Goal: Task Accomplishment & Management: Complete application form

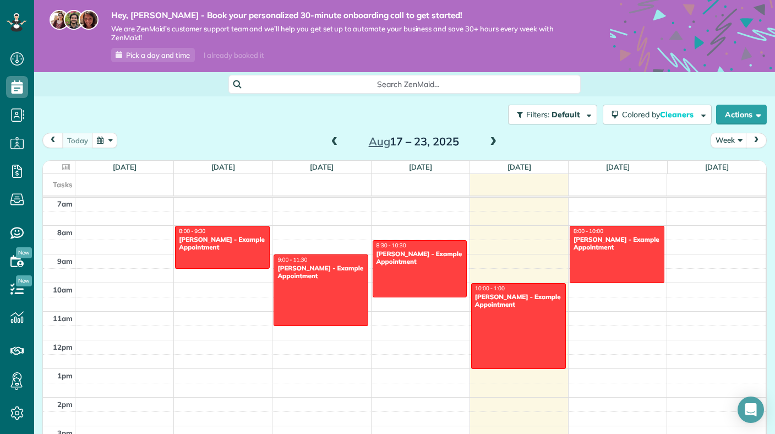
click at [524, 141] on div "today Week Aug 17 – 23, 2025" at bounding box center [404, 143] width 724 height 20
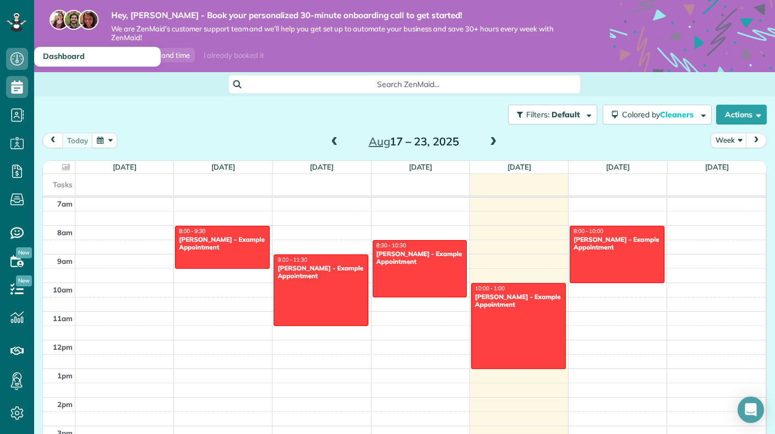
click at [47, 59] on span "Dashboard" at bounding box center [64, 56] width 42 height 10
click at [20, 51] on icon at bounding box center [17, 59] width 22 height 22
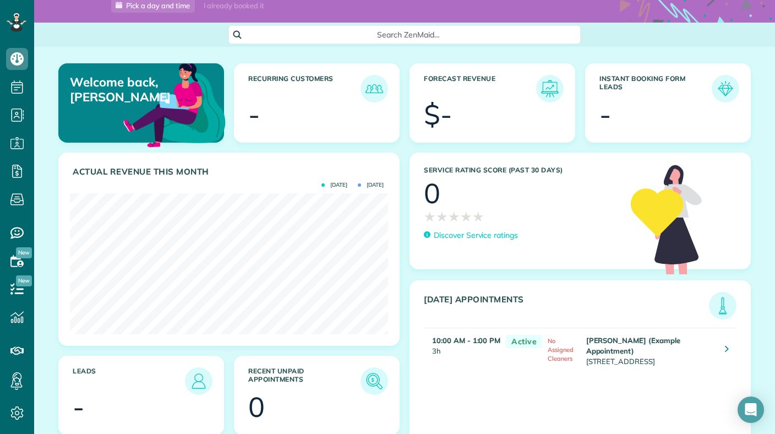
scroll to position [94, 0]
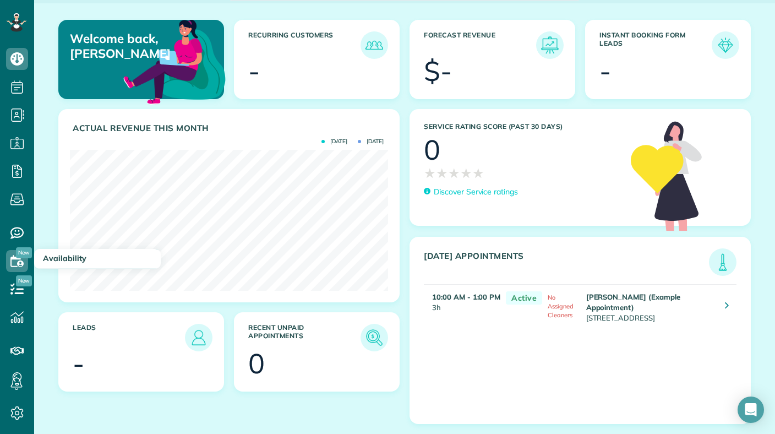
click at [51, 259] on span "Availability" at bounding box center [64, 258] width 43 height 10
click at [15, 262] on icon at bounding box center [17, 261] width 22 height 22
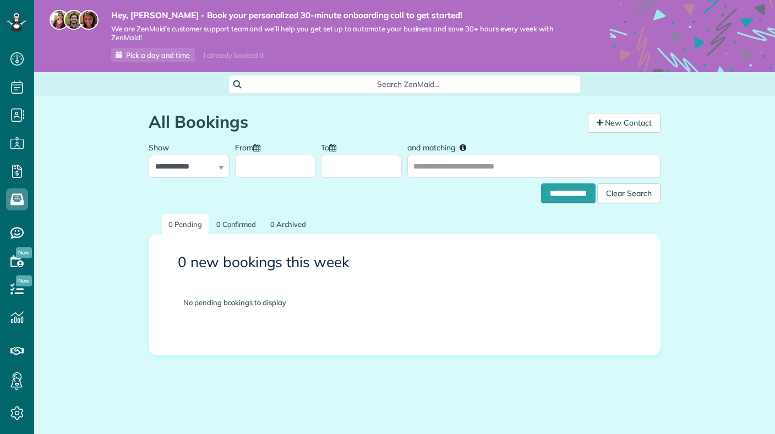
scroll to position [5, 5]
click at [18, 30] on icon at bounding box center [16, 22] width 19 height 19
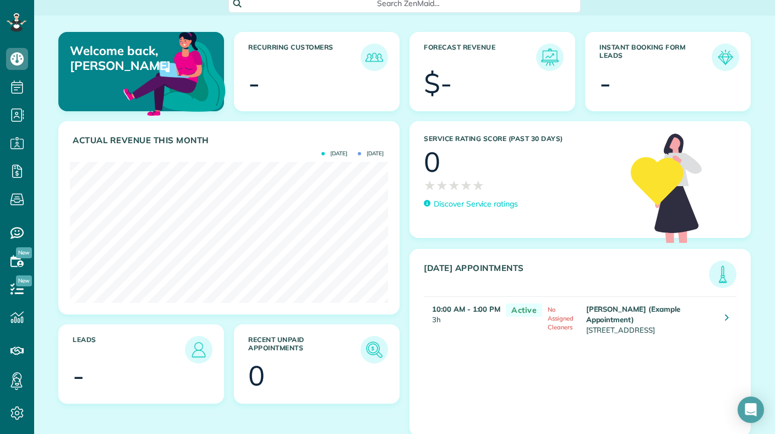
scroll to position [94, 0]
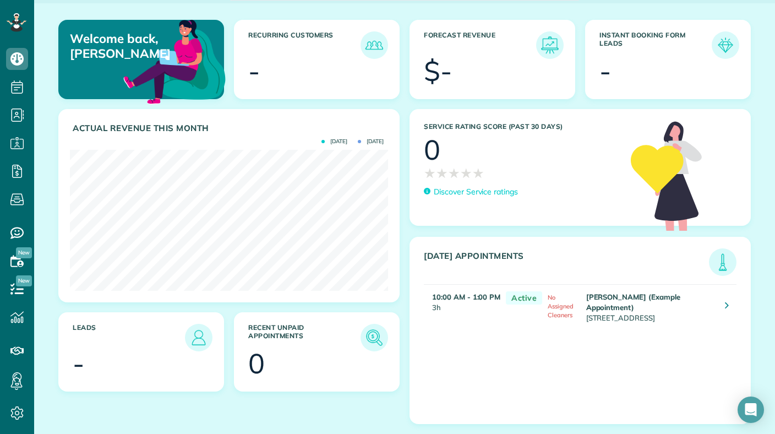
drag, startPoint x: 593, startPoint y: 298, endPoint x: 606, endPoint y: 315, distance: 21.2
click at [606, 316] on td "[PERSON_NAME] (Example Appointment) [STREET_ADDRESS]" at bounding box center [649, 306] width 133 height 45
click at [606, 315] on td "[PERSON_NAME] (Example Appointment) [STREET_ADDRESS]" at bounding box center [649, 306] width 133 height 45
click at [15, 411] on icon at bounding box center [17, 413] width 22 height 22
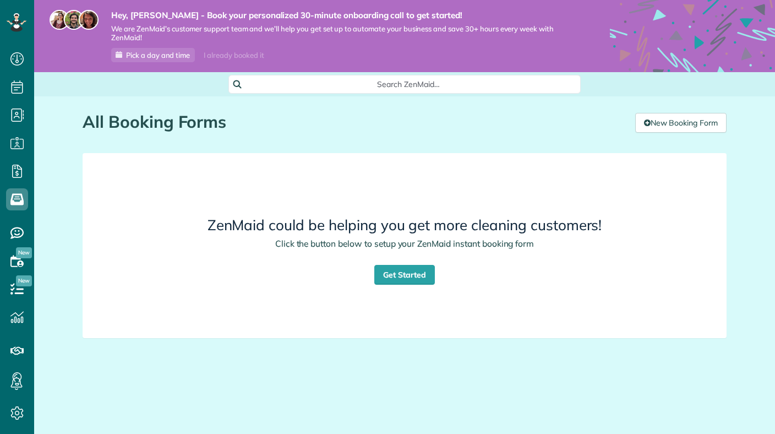
scroll to position [5, 5]
click at [407, 271] on link "Get Started" at bounding box center [404, 275] width 61 height 20
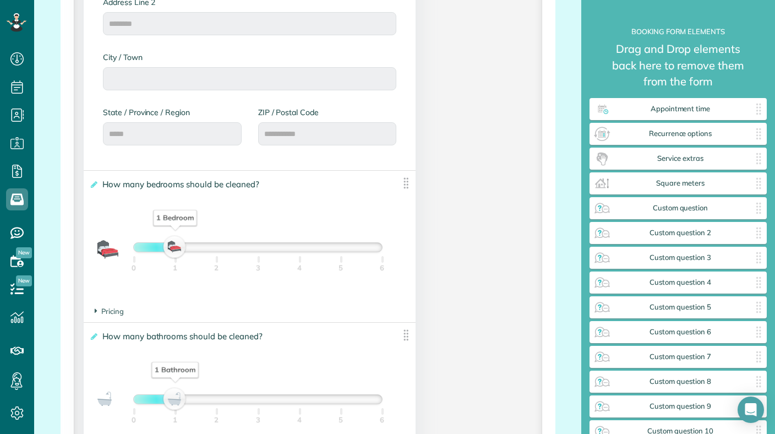
scroll to position [658, 0]
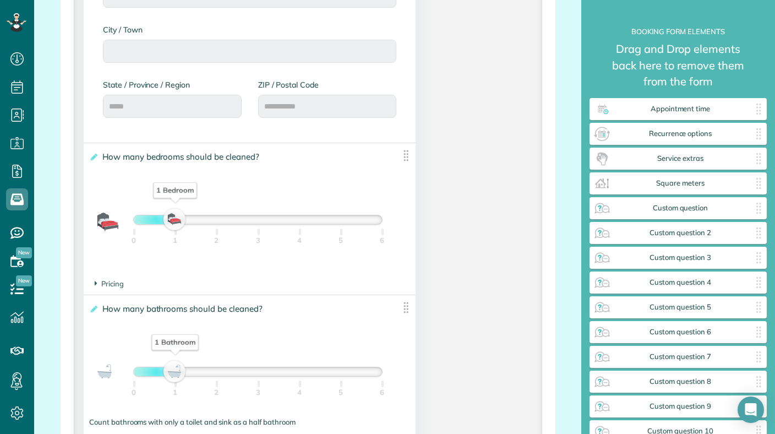
drag, startPoint x: 176, startPoint y: 223, endPoint x: 194, endPoint y: 223, distance: 17.6
click at [194, 223] on div "1 Bedroom" at bounding box center [258, 219] width 248 height 9
click at [102, 288] on span "Pricing" at bounding box center [109, 283] width 29 height 9
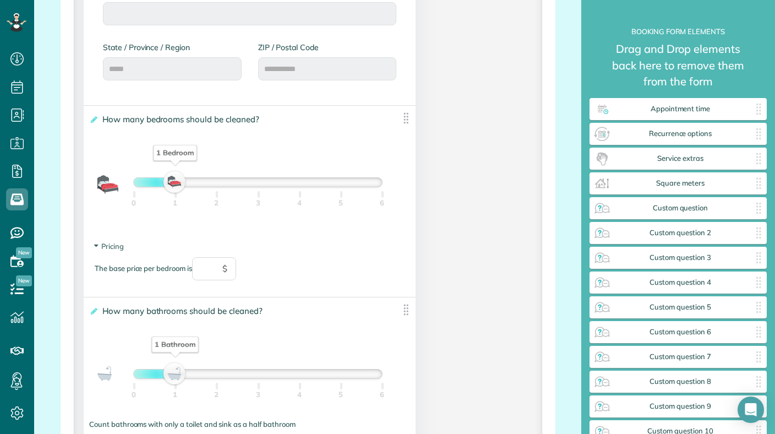
scroll to position [703, 0]
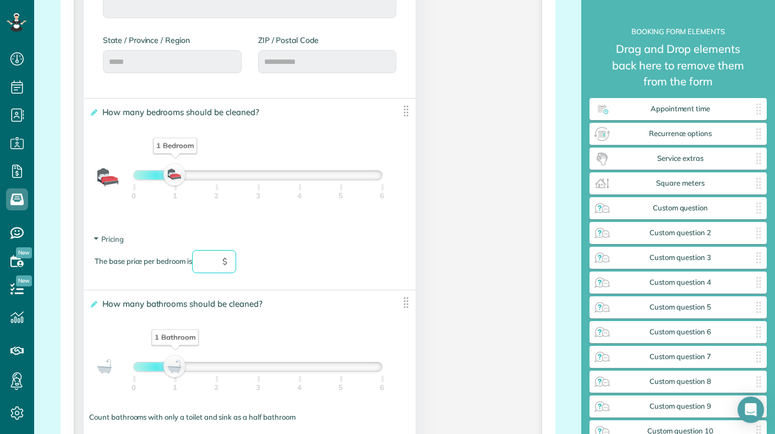
click at [200, 265] on input "text" at bounding box center [214, 261] width 44 height 23
click at [205, 262] on input "text" at bounding box center [214, 261] width 44 height 23
type input "**"
click at [155, 238] on section "Pricing The base price per bedroom is ** $" at bounding box center [250, 259] width 310 height 50
click at [107, 243] on span "Pricing" at bounding box center [109, 238] width 29 height 9
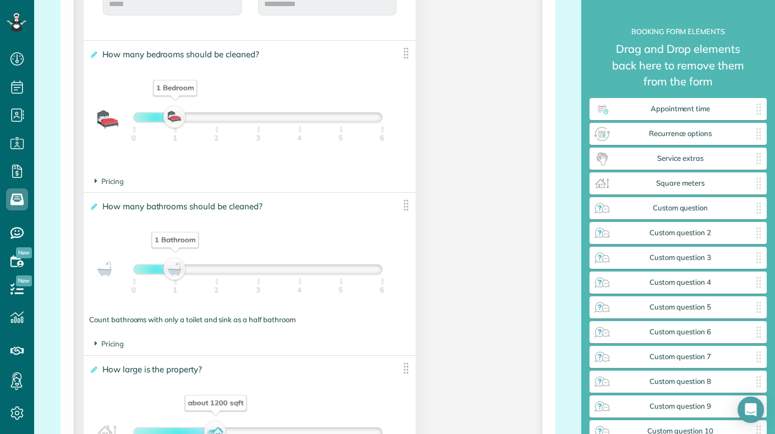
scroll to position [773, 0]
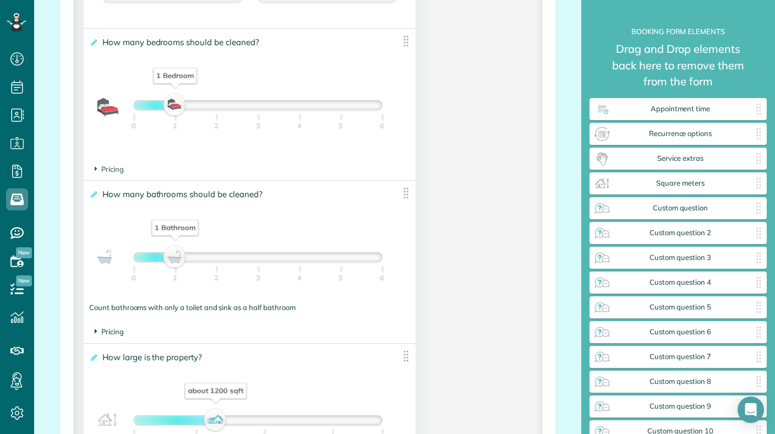
click at [106, 333] on span "Pricing" at bounding box center [109, 331] width 29 height 9
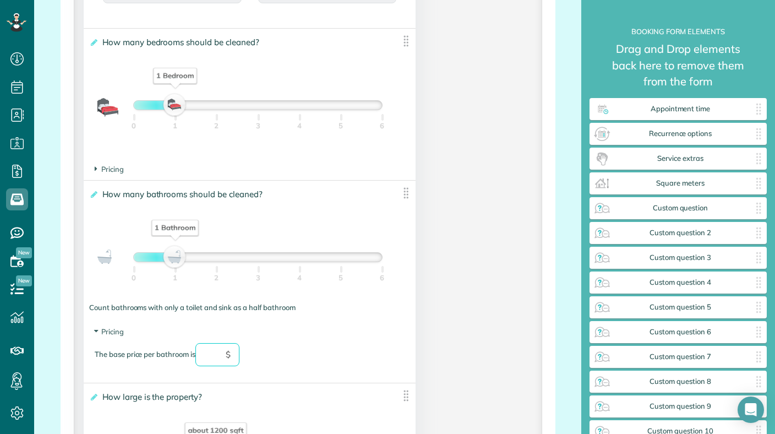
click at [214, 357] on input "text" at bounding box center [217, 354] width 44 height 23
type input "**"
click at [274, 349] on div "The base price per bathroom is ** $" at bounding box center [250, 360] width 310 height 34
click at [110, 336] on span "Pricing" at bounding box center [109, 331] width 29 height 9
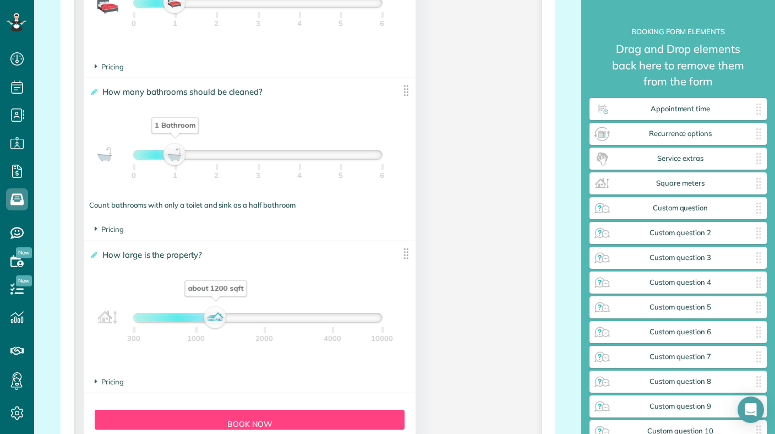
scroll to position [883, 0]
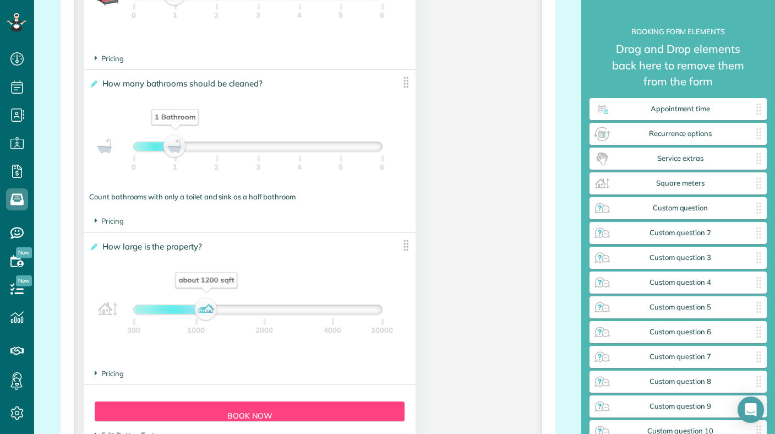
drag, startPoint x: 213, startPoint y: 313, endPoint x: 204, endPoint y: 314, distance: 9.4
click at [204, 314] on div "about 1200 sqft" at bounding box center [206, 309] width 19 height 15
click at [111, 377] on span "Pricing" at bounding box center [109, 373] width 29 height 9
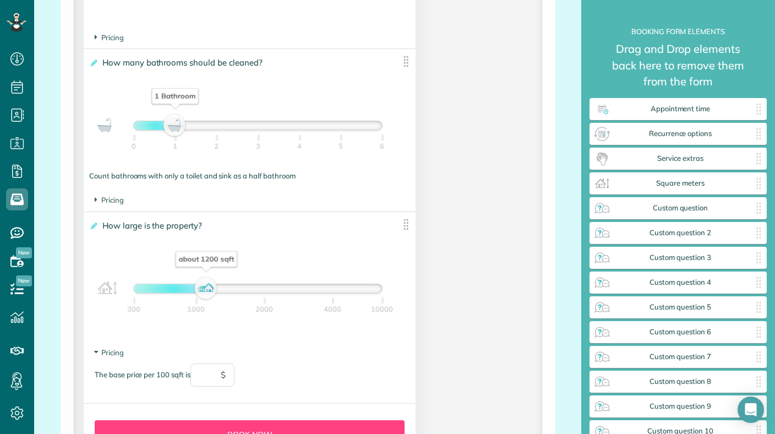
scroll to position [938, 0]
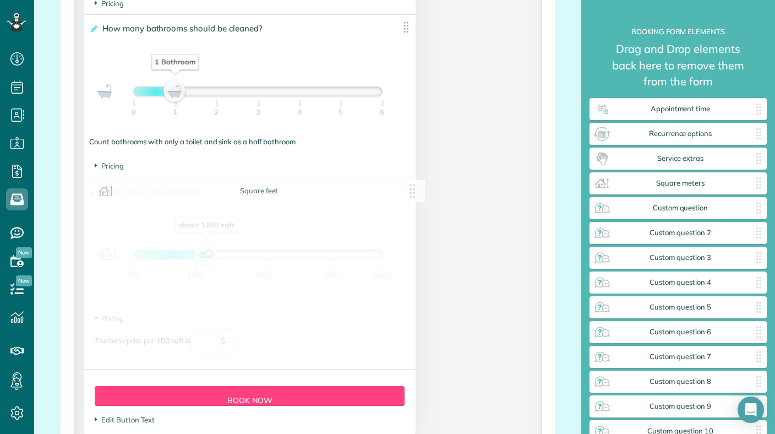
drag, startPoint x: 125, startPoint y: 344, endPoint x: 158, endPoint y: 349, distance: 32.8
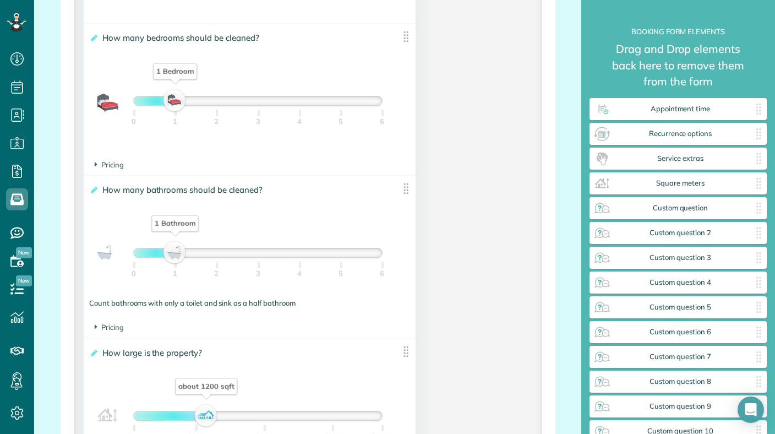
scroll to position [776, 0]
click at [102, 168] on span "Pricing" at bounding box center [109, 165] width 29 height 9
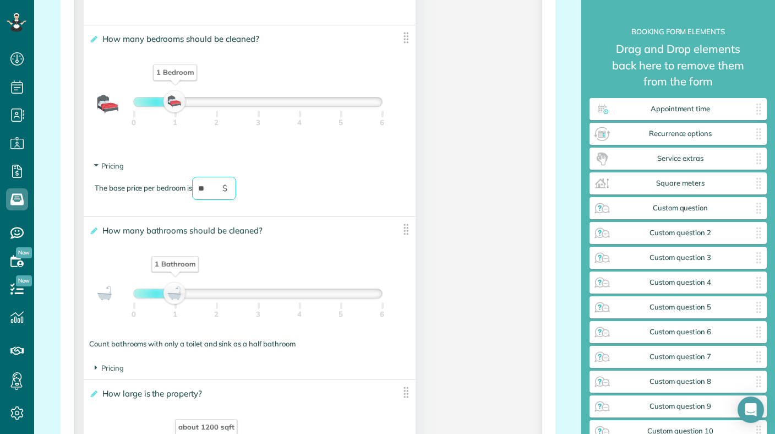
drag, startPoint x: 214, startPoint y: 193, endPoint x: 199, endPoint y: 193, distance: 15.4
click at [199, 193] on input "**" at bounding box center [214, 188] width 44 height 23
type input "**"
click at [105, 372] on span "Pricing" at bounding box center [109, 367] width 29 height 9
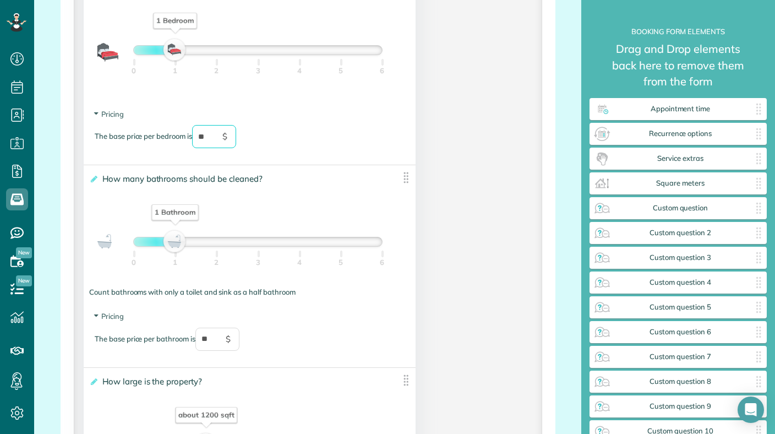
scroll to position [835, 0]
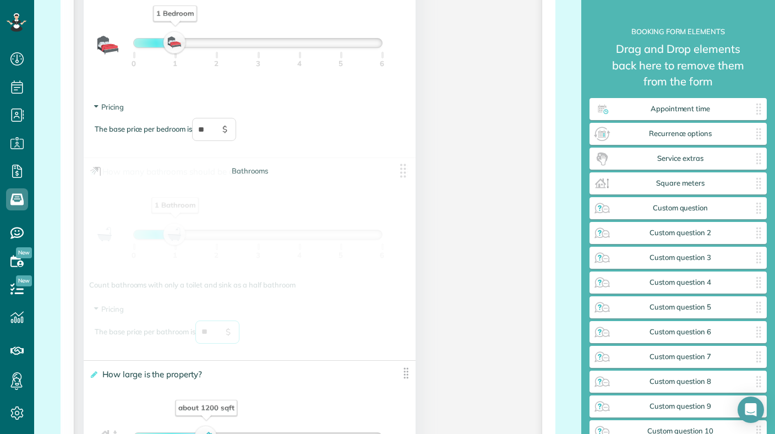
drag, startPoint x: 220, startPoint y: 335, endPoint x: 170, endPoint y: 335, distance: 49.5
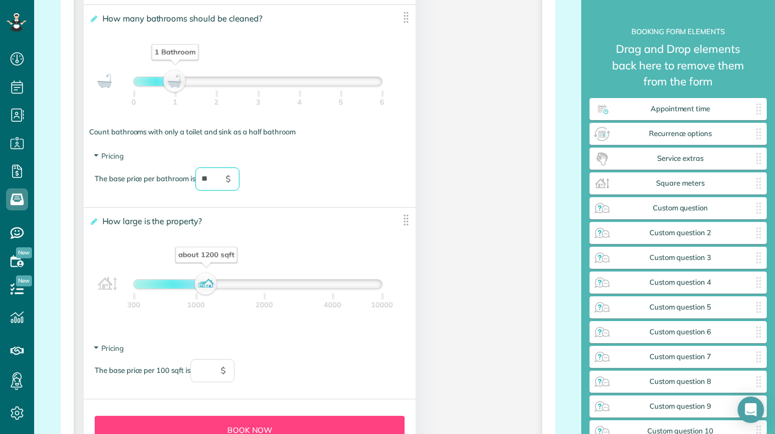
scroll to position [997, 0]
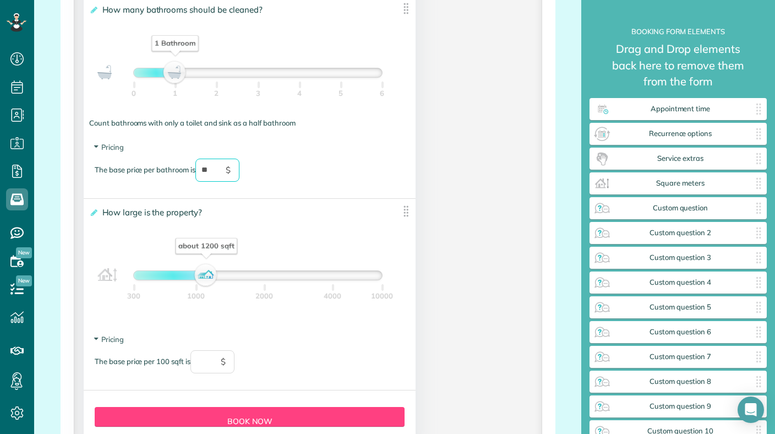
click at [196, 324] on div "300 1000 2000 4000 10000" at bounding box center [258, 302] width 248 height 44
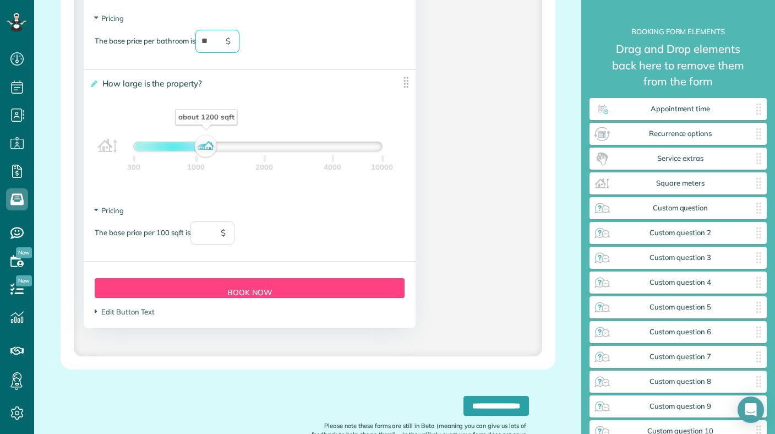
scroll to position [1136, 0]
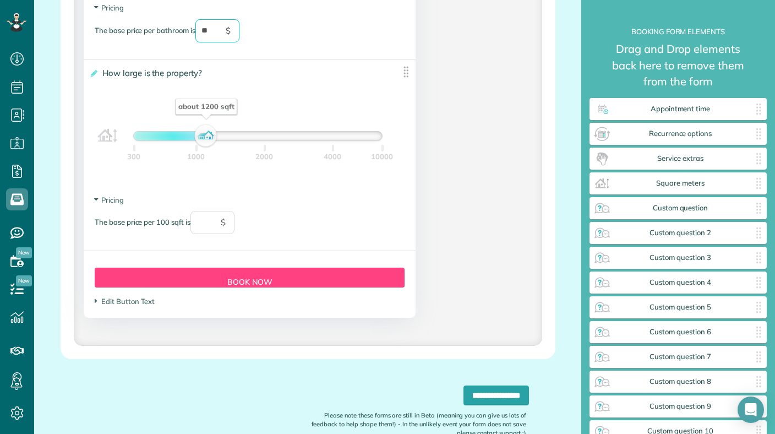
type input "**"
click at [205, 221] on input "text" at bounding box center [212, 222] width 44 height 23
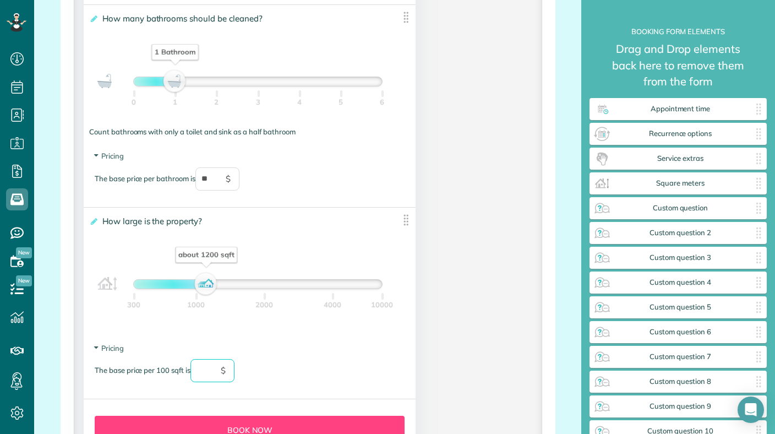
scroll to position [1000, 0]
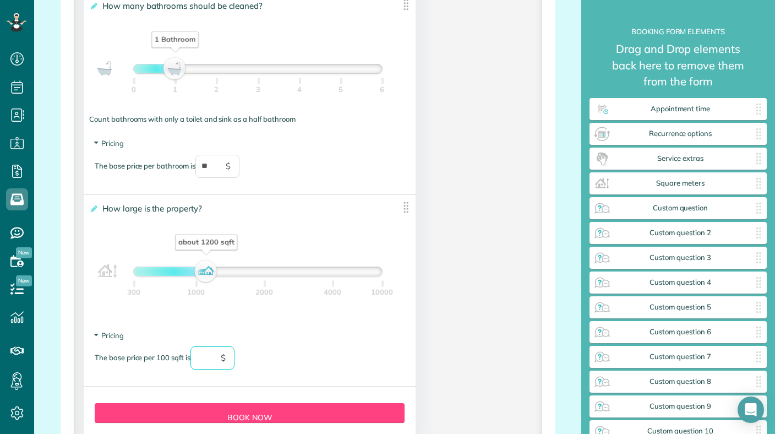
click at [203, 363] on input "text" at bounding box center [212, 357] width 44 height 23
click at [265, 350] on div "The base price per 100 sqft is ** $" at bounding box center [250, 363] width 310 height 34
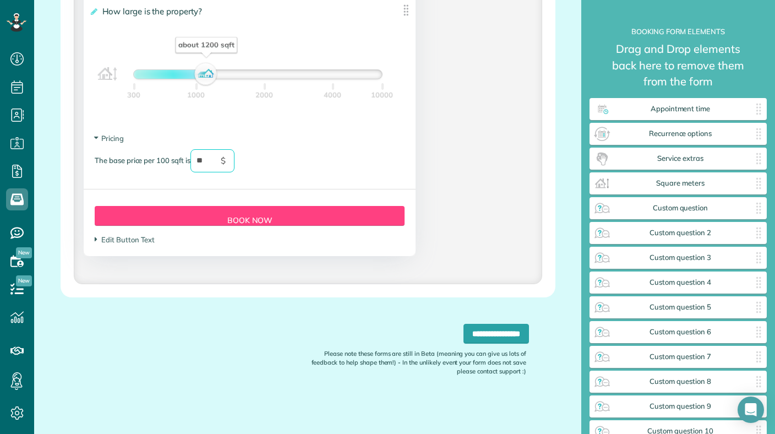
scroll to position [1201, 0]
type input "**"
click at [135, 240] on span "Edit Button Text" at bounding box center [125, 239] width 60 height 9
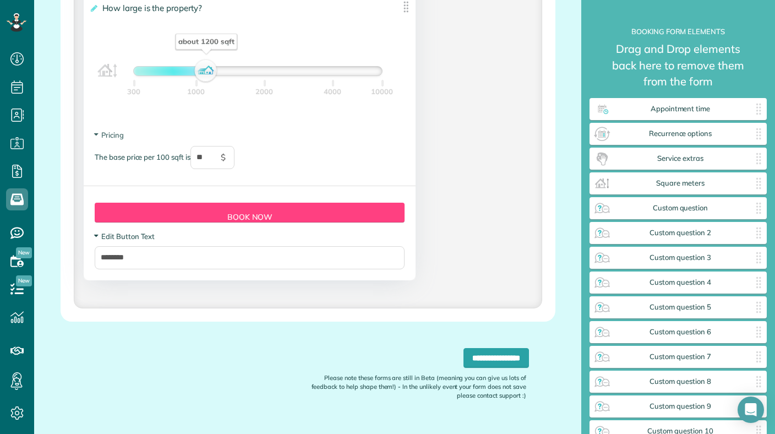
click at [135, 240] on span "Edit Button Text" at bounding box center [125, 236] width 60 height 9
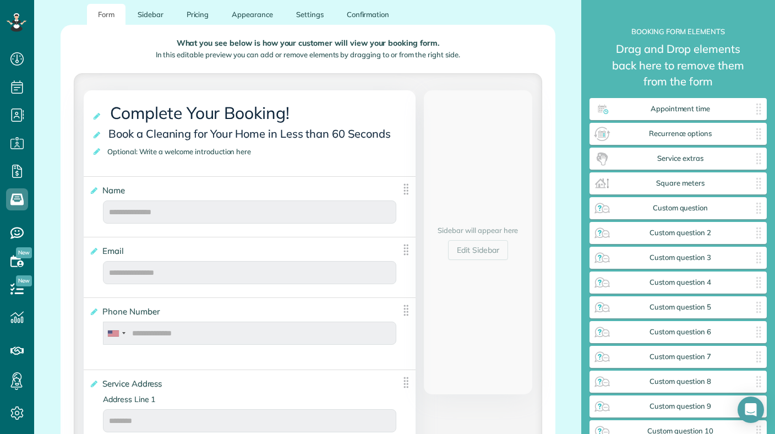
scroll to position [181, 0]
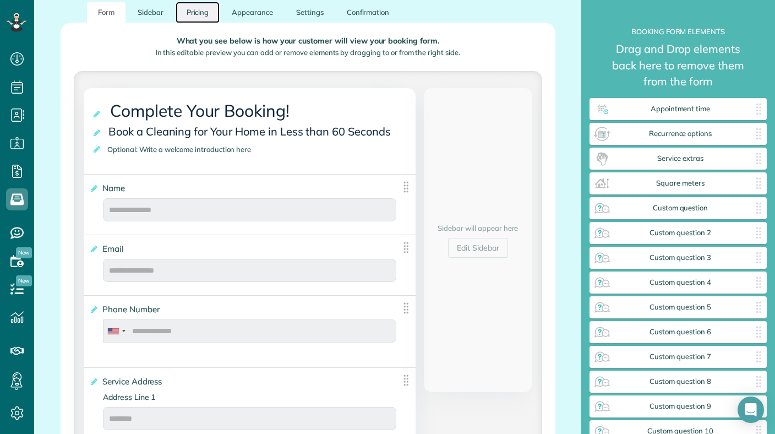
click at [195, 13] on link "Pricing" at bounding box center [198, 12] width 45 height 21
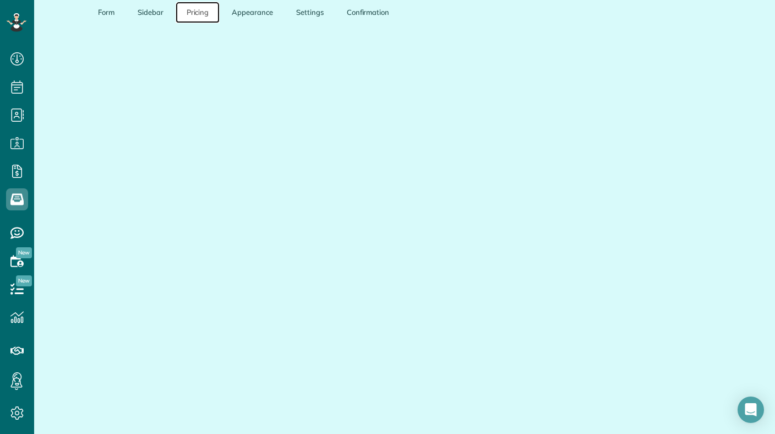
scroll to position [111, 0]
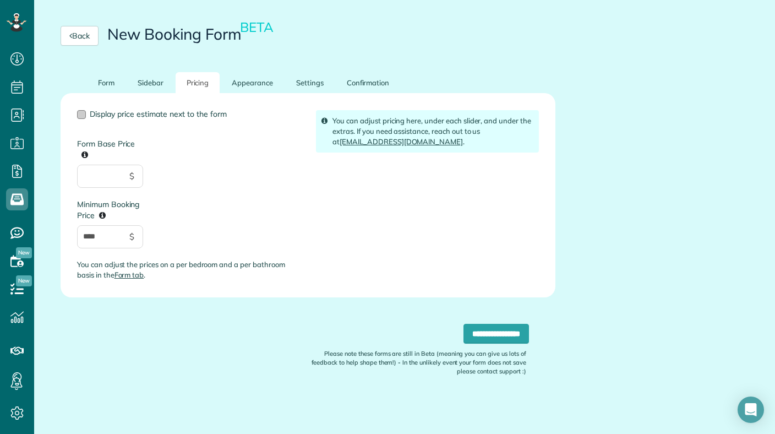
click at [158, 116] on span "Display price estimate next to the form" at bounding box center [158, 114] width 137 height 10
click at [265, 84] on link "Appearance" at bounding box center [252, 82] width 63 height 21
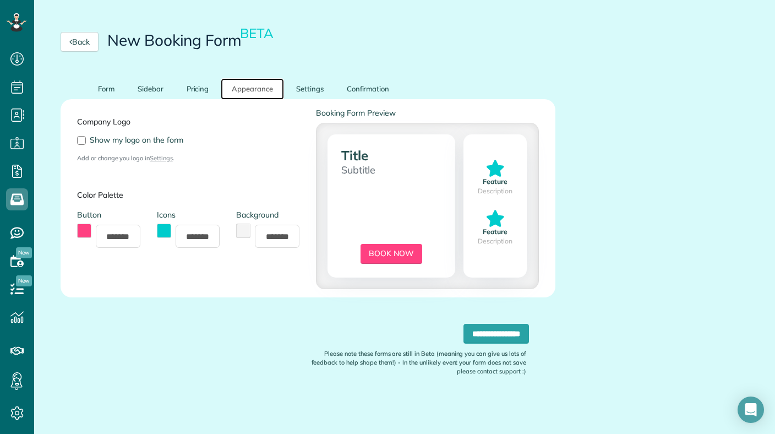
scroll to position [105, 0]
click at [110, 138] on span "Show my logo on the form" at bounding box center [137, 140] width 94 height 10
click at [315, 87] on link "Settings" at bounding box center [310, 88] width 50 height 21
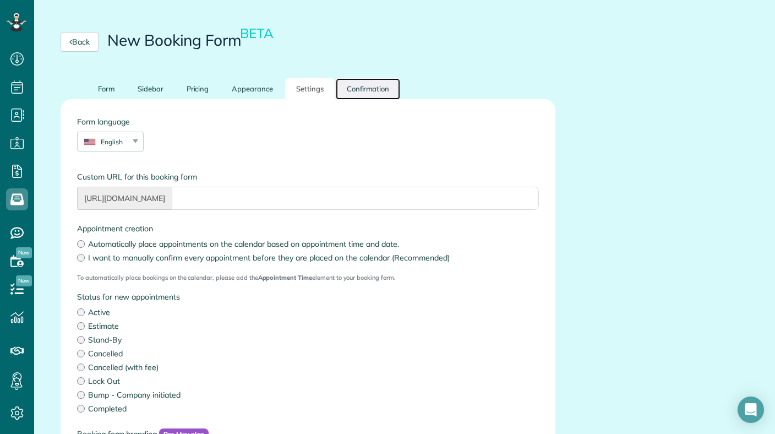
click at [349, 87] on link "Confirmation" at bounding box center [368, 88] width 65 height 21
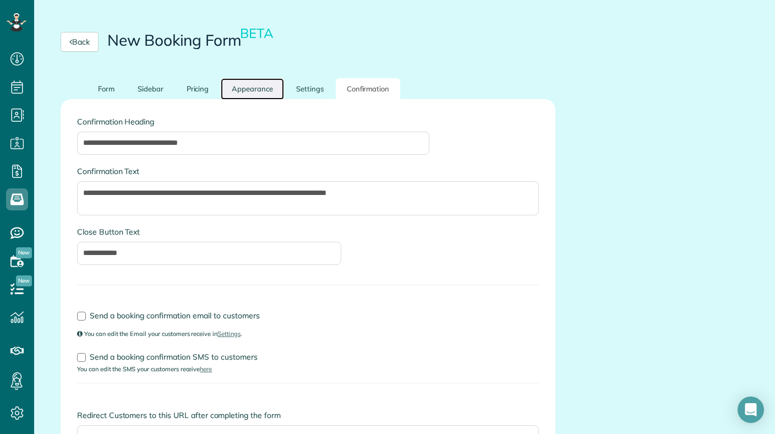
click at [266, 89] on link "Appearance" at bounding box center [252, 88] width 63 height 21
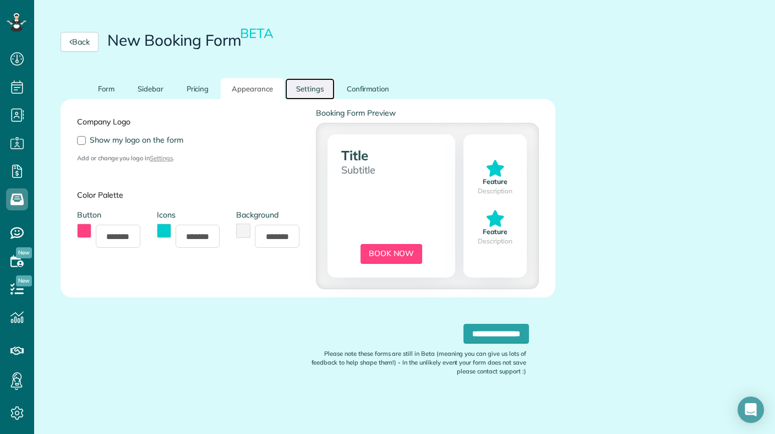
click at [296, 89] on link "Settings" at bounding box center [310, 88] width 50 height 21
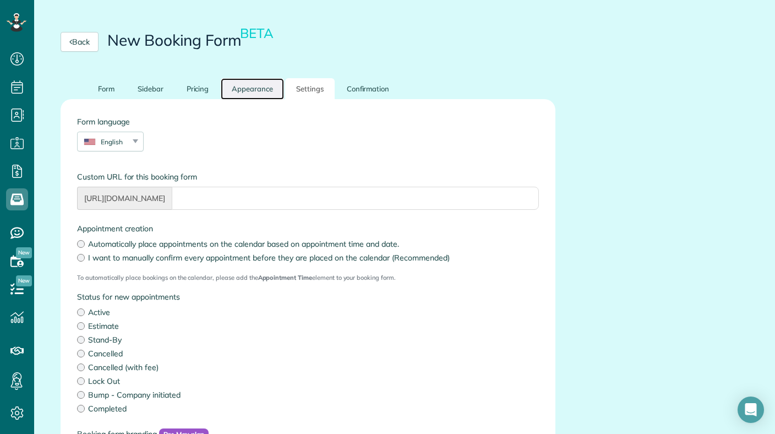
click at [233, 95] on link "Appearance" at bounding box center [252, 88] width 63 height 21
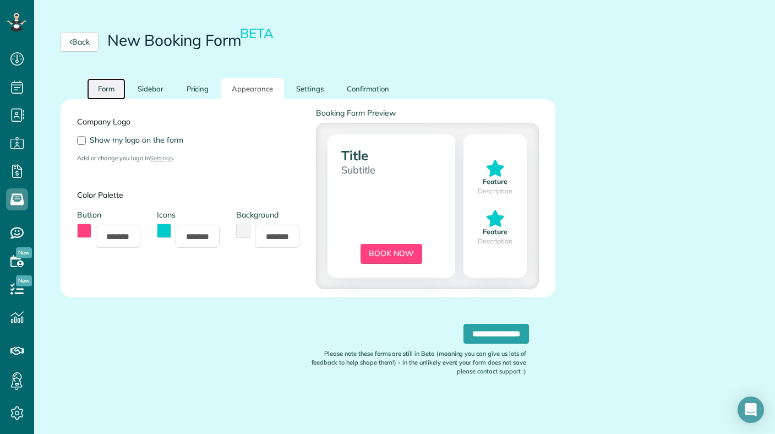
click at [103, 83] on link "Form" at bounding box center [106, 88] width 39 height 21
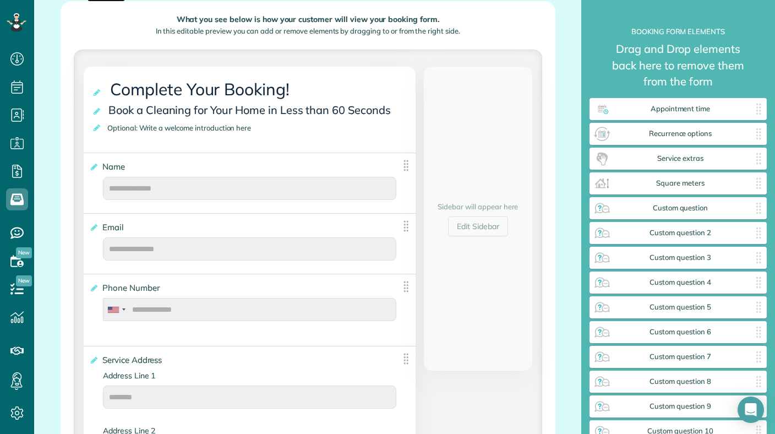
scroll to position [200, 0]
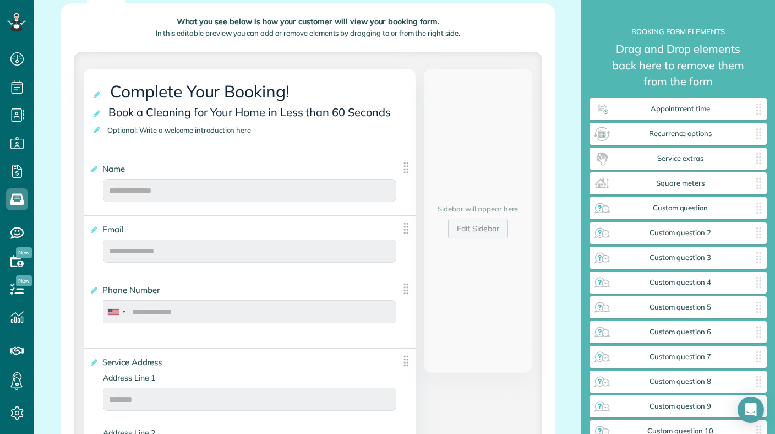
click at [469, 231] on link "Edit Sidebar" at bounding box center [478, 228] width 60 height 20
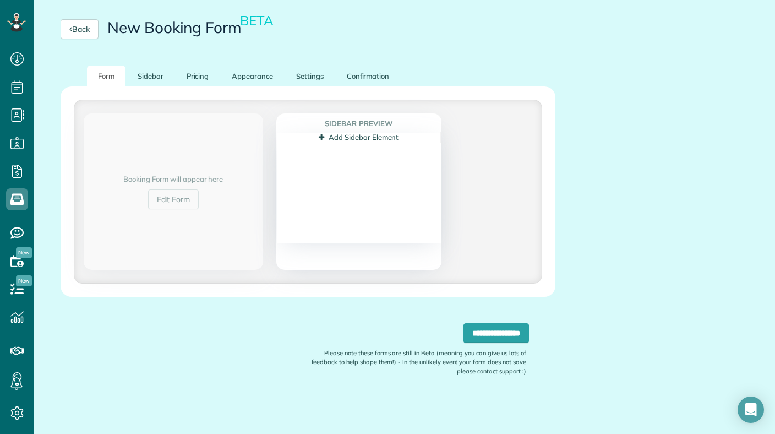
scroll to position [117, 0]
click at [340, 138] on link "Add Sidebar Element" at bounding box center [359, 137] width 80 height 9
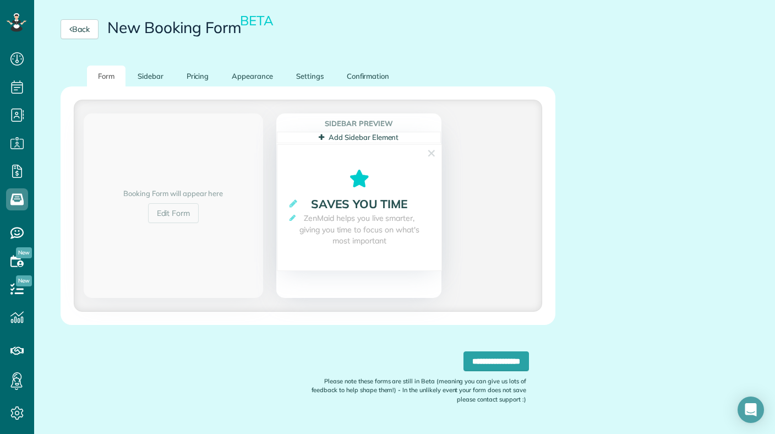
click at [329, 137] on link "Add Sidebar Element" at bounding box center [359, 137] width 80 height 9
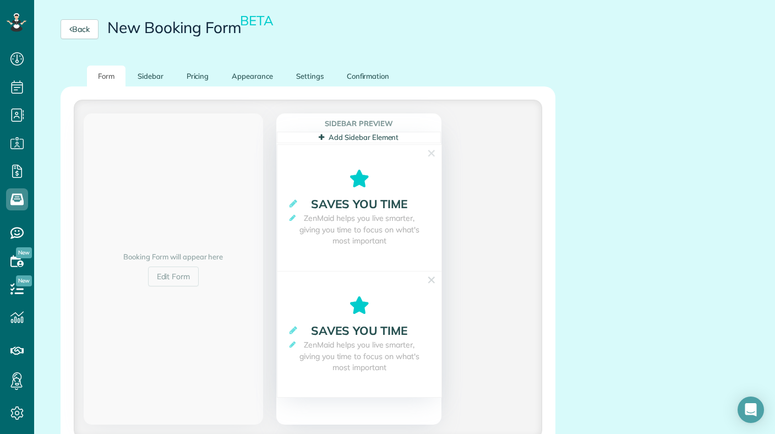
click at [331, 202] on span "Saves you time" at bounding box center [359, 203] width 96 height 14
click at [338, 224] on span "ZenMaid helps you live smarter, giving you time to focus on what's most importa…" at bounding box center [359, 229] width 142 height 34
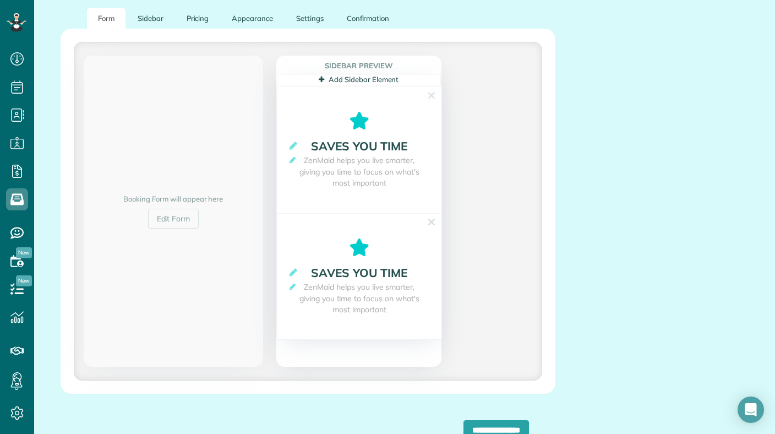
scroll to position [176, 0]
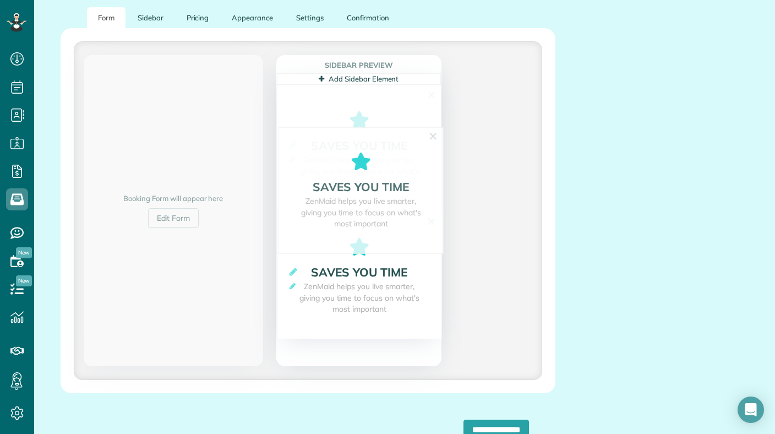
drag, startPoint x: 351, startPoint y: 145, endPoint x: 352, endPoint y: 189, distance: 44.6
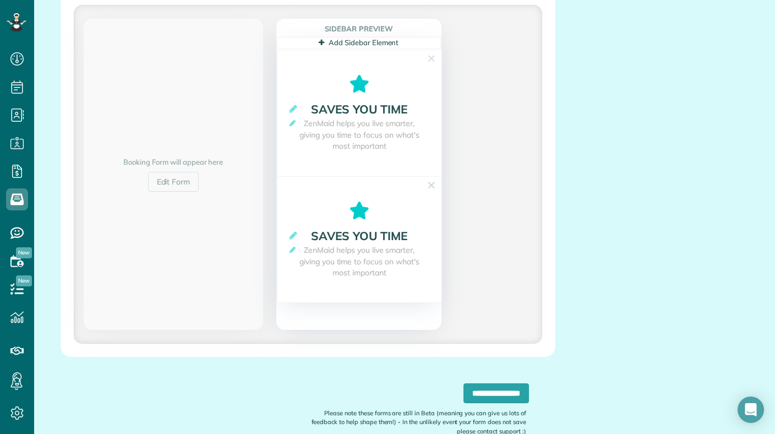
scroll to position [213, 0]
click at [463, 392] on input "**********" at bounding box center [495, 392] width 65 height 20
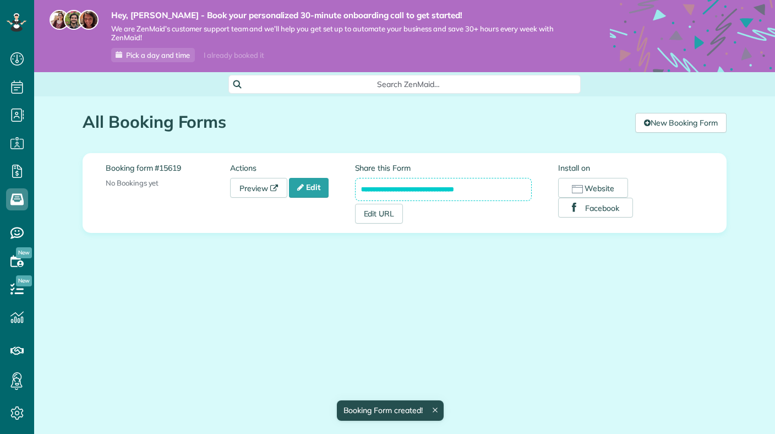
scroll to position [5, 5]
drag, startPoint x: 484, startPoint y: 192, endPoint x: 332, endPoint y: 191, distance: 151.9
click at [332, 191] on div "**********" at bounding box center [405, 192] width 598 height 61
click at [474, 168] on label "Share this Form" at bounding box center [443, 167] width 177 height 11
click at [274, 192] on icon at bounding box center [274, 188] width 8 height 8
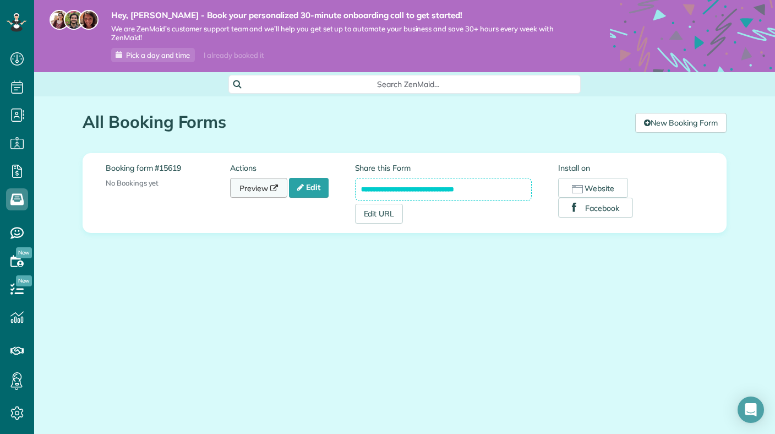
click at [251, 188] on link "Preview" at bounding box center [258, 188] width 57 height 20
click at [303, 189] on icon at bounding box center [300, 187] width 7 height 8
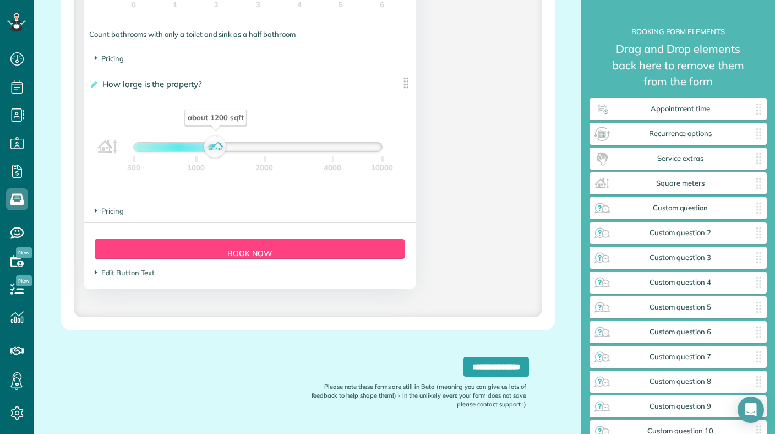
scroll to position [1082, 0]
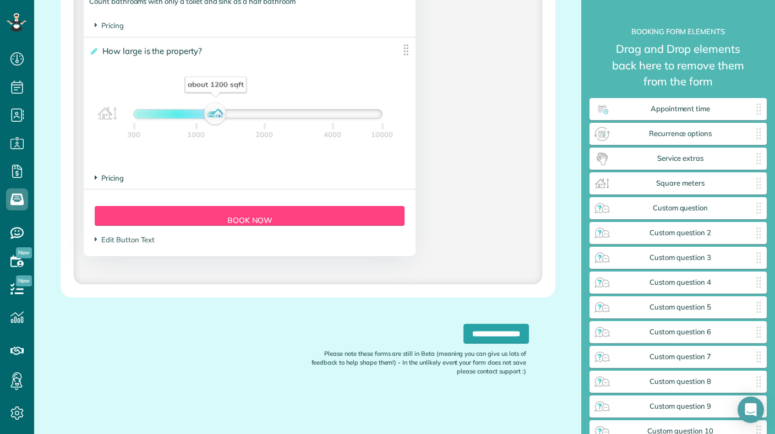
click at [121, 175] on span "Pricing" at bounding box center [109, 177] width 29 height 9
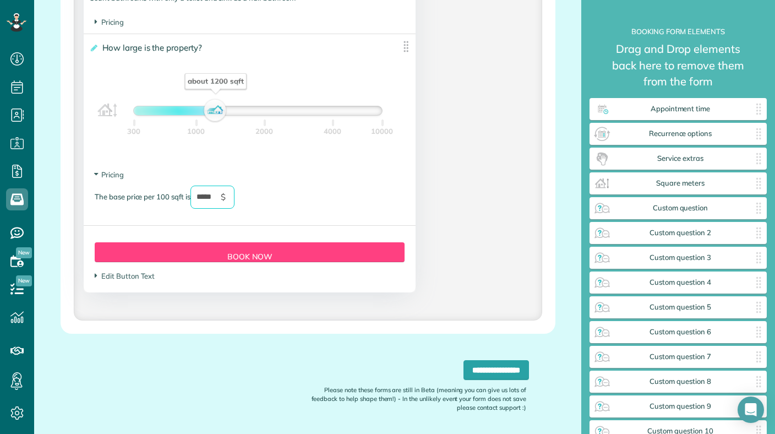
click at [209, 199] on input "*****" at bounding box center [212, 196] width 44 height 23
type input "*"
click at [463, 370] on input "**********" at bounding box center [495, 370] width 65 height 20
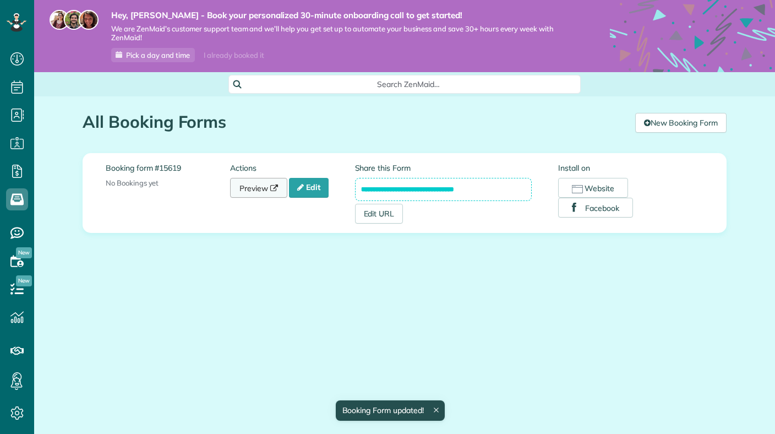
scroll to position [5, 5]
click at [263, 188] on link "Preview" at bounding box center [258, 188] width 57 height 20
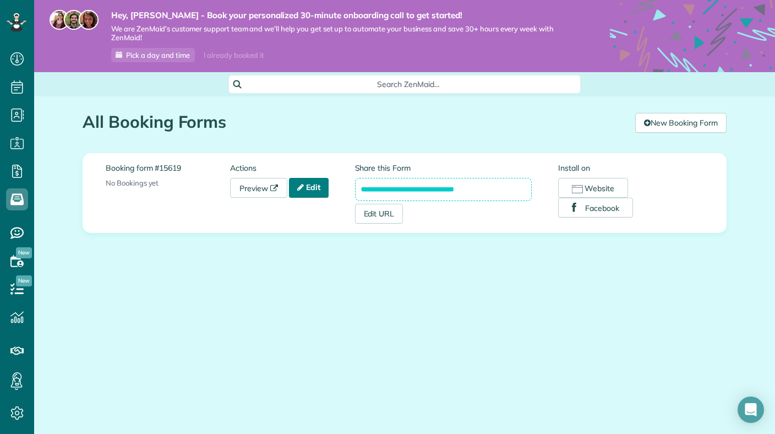
click at [309, 184] on link "Edit" at bounding box center [309, 188] width 40 height 20
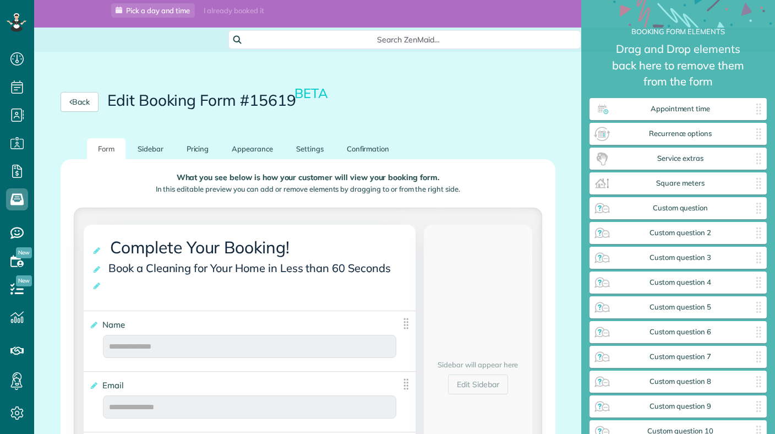
scroll to position [58, 0]
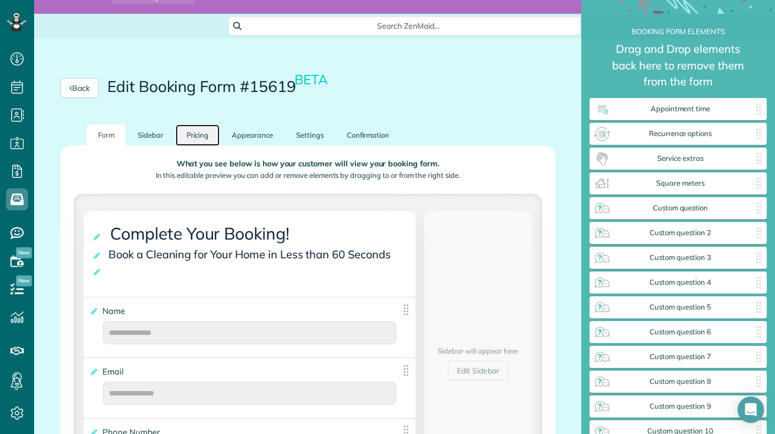
click at [201, 137] on link "Pricing" at bounding box center [198, 134] width 45 height 21
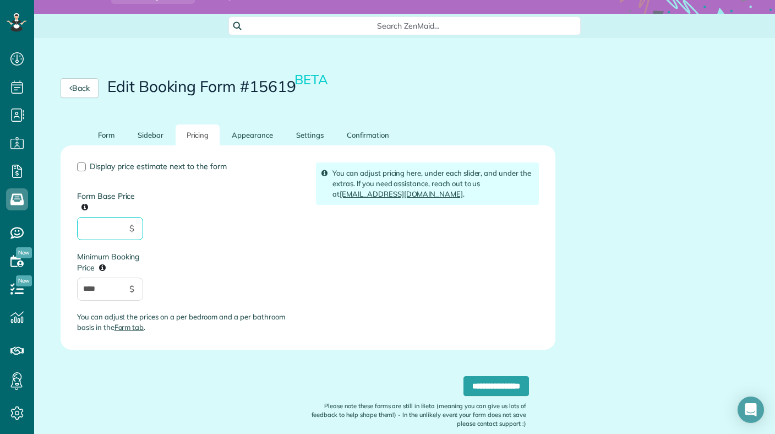
click at [101, 227] on input "Form Base Price" at bounding box center [110, 228] width 66 height 23
click at [146, 134] on link "Sidebar" at bounding box center [151, 134] width 48 height 21
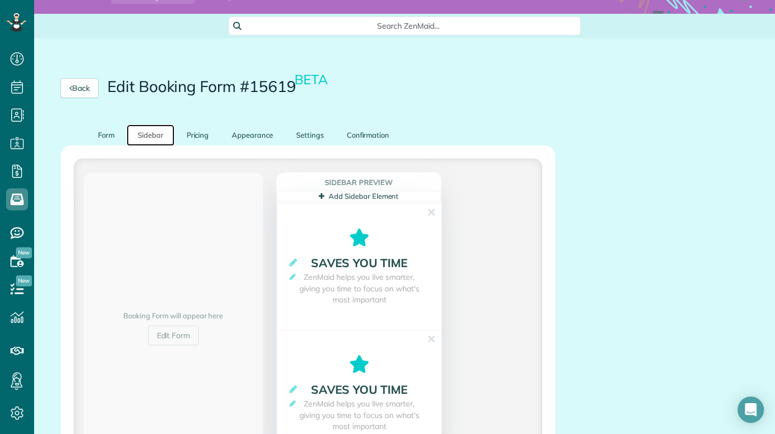
click at [333, 194] on link "Add Sidebar Element" at bounding box center [359, 196] width 80 height 9
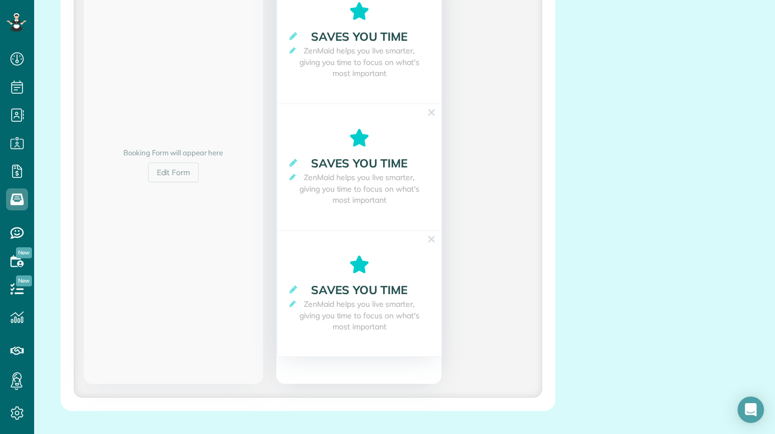
scroll to position [286, 0]
click at [308, 294] on strong "**********" at bounding box center [359, 288] width 142 height 17
click at [291, 308] on span "ZenMaid helps you live smarter, giving you time to focus on what's most importa…" at bounding box center [359, 314] width 142 height 34
click at [292, 302] on icon at bounding box center [292, 302] width 6 height 7
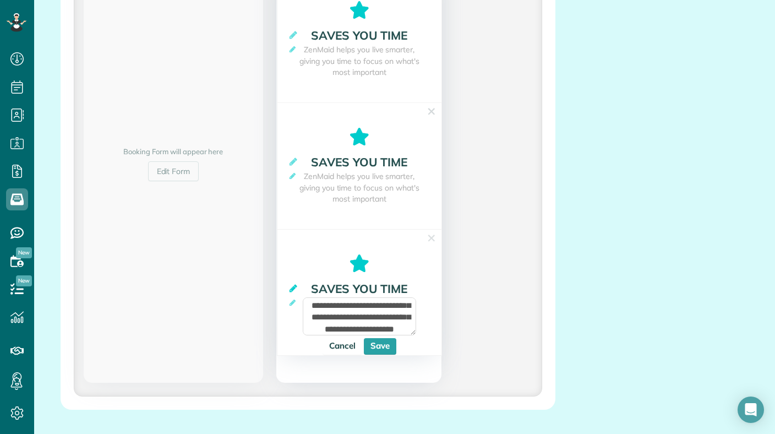
click at [293, 289] on icon at bounding box center [293, 287] width 8 height 9
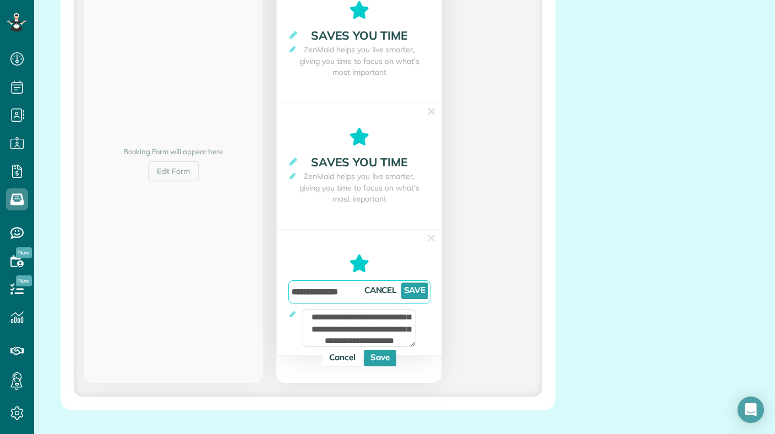
click at [321, 300] on input "**********" at bounding box center [359, 291] width 142 height 23
click at [431, 237] on link "✕" at bounding box center [431, 237] width 10 height 17
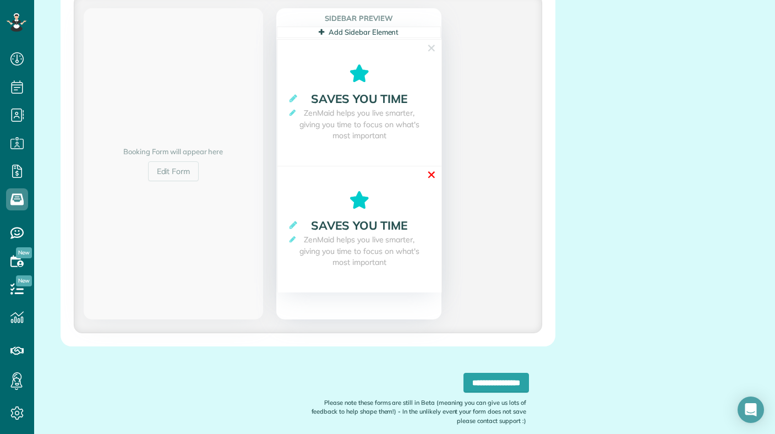
click at [431, 172] on link "✕" at bounding box center [431, 174] width 10 height 17
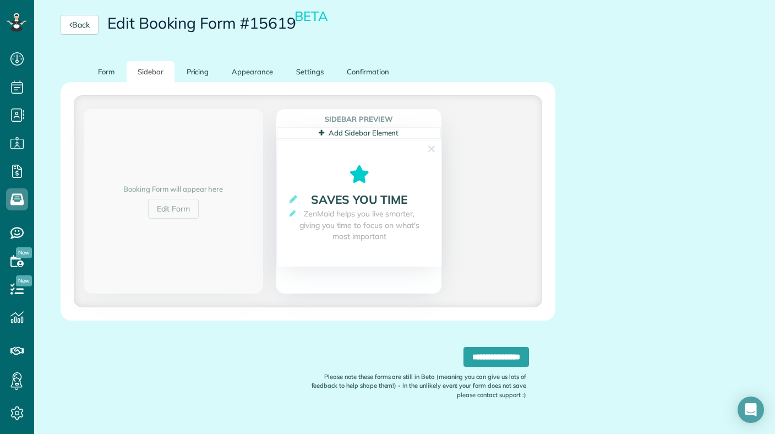
scroll to position [116, 0]
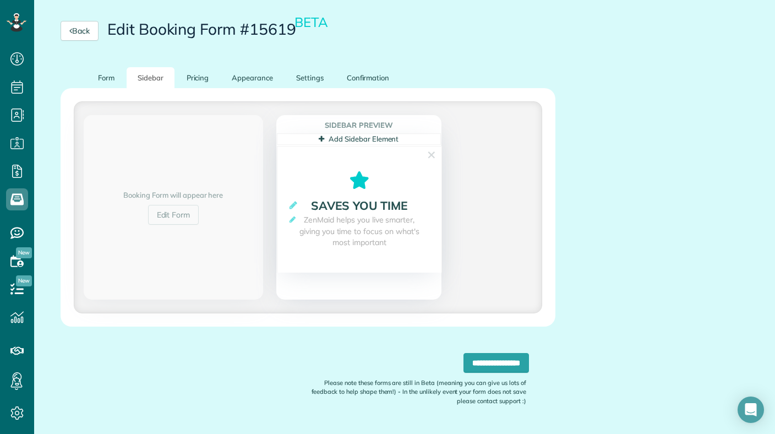
click at [355, 124] on h4 "Sidebar Preview" at bounding box center [359, 125] width 164 height 19
click at [105, 78] on link "Form" at bounding box center [106, 77] width 39 height 21
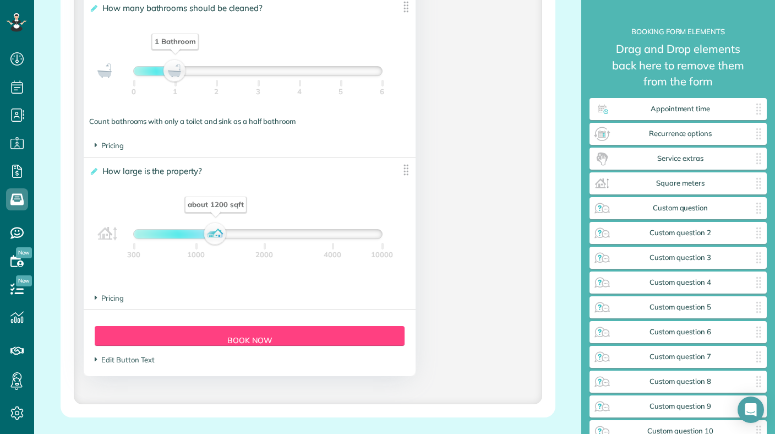
scroll to position [962, 0]
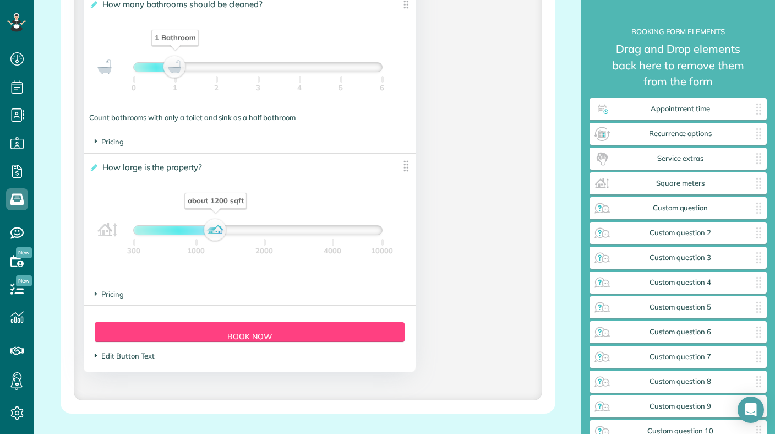
click at [130, 359] on span "Edit Button Text" at bounding box center [125, 355] width 60 height 9
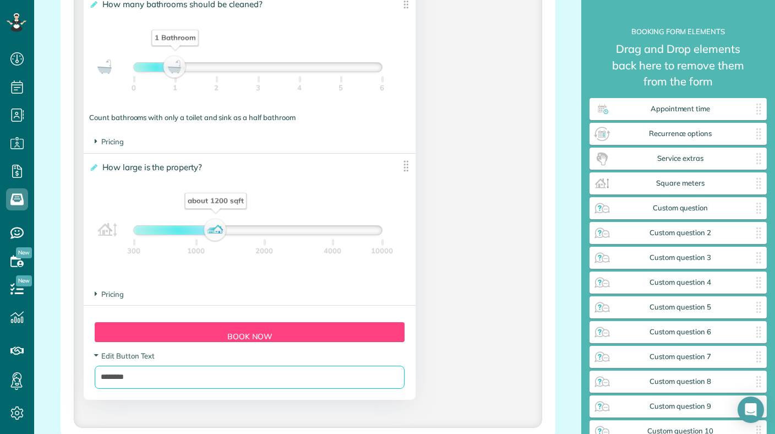
click at [128, 382] on input "********" at bounding box center [250, 376] width 310 height 23
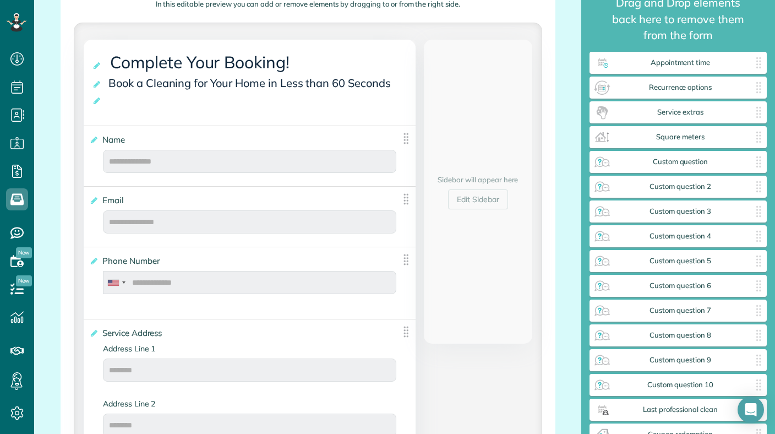
scroll to position [47, 0]
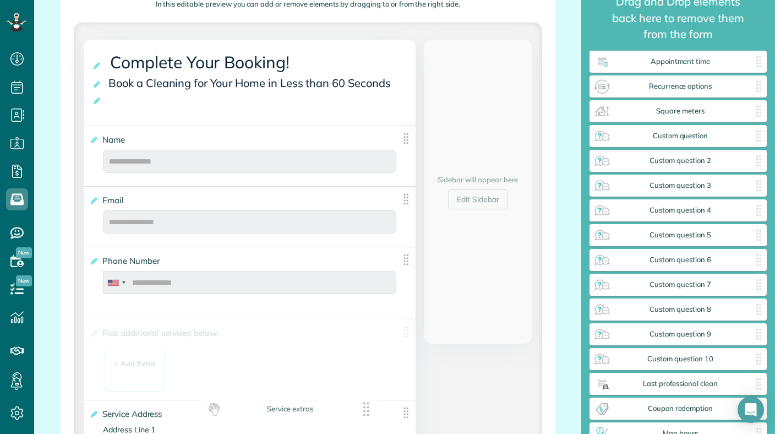
drag, startPoint x: 621, startPoint y: 112, endPoint x: 232, endPoint y: 409, distance: 489.5
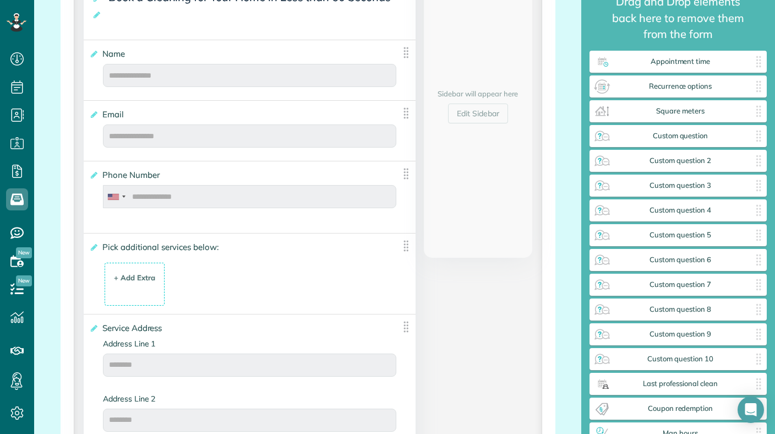
scroll to position [338, 0]
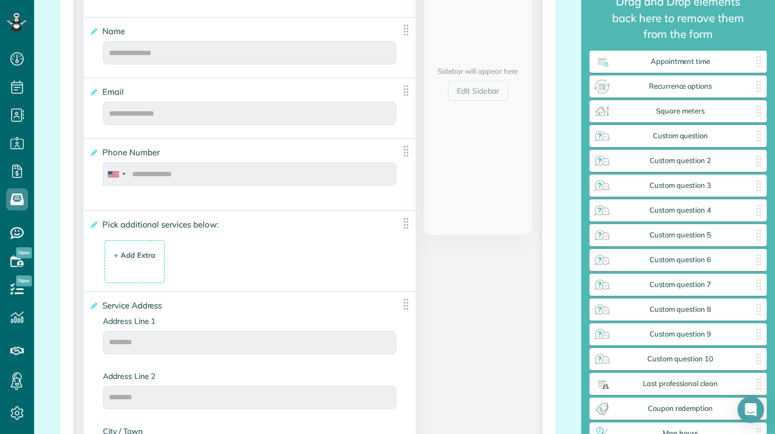
click at [185, 227] on span "Pick additional services below:" at bounding box center [163, 224] width 126 height 16
click at [0, 0] on input "**********" at bounding box center [0, 0] width 0 height 0
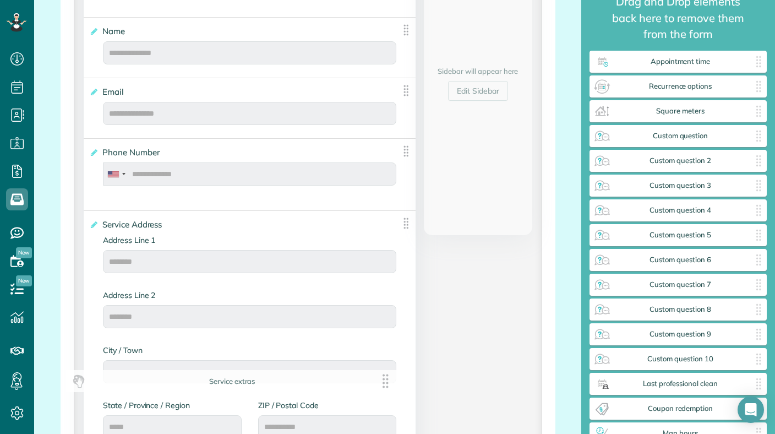
drag, startPoint x: 403, startPoint y: 230, endPoint x: 386, endPoint y: 391, distance: 161.7
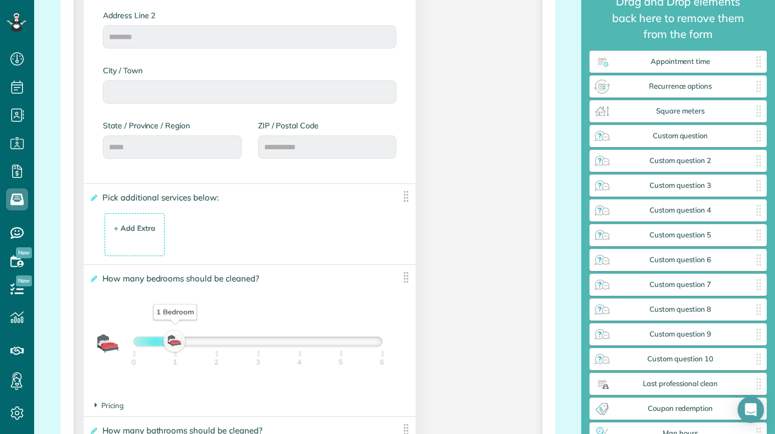
scroll to position [623, 0]
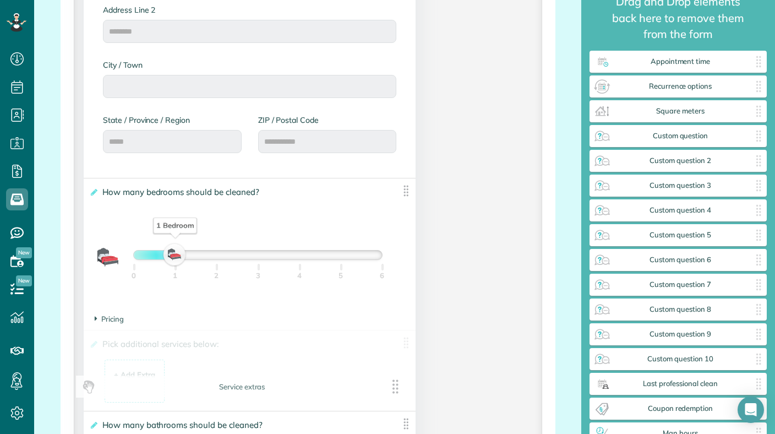
drag, startPoint x: 402, startPoint y: 196, endPoint x: 392, endPoint y: 390, distance: 194.0
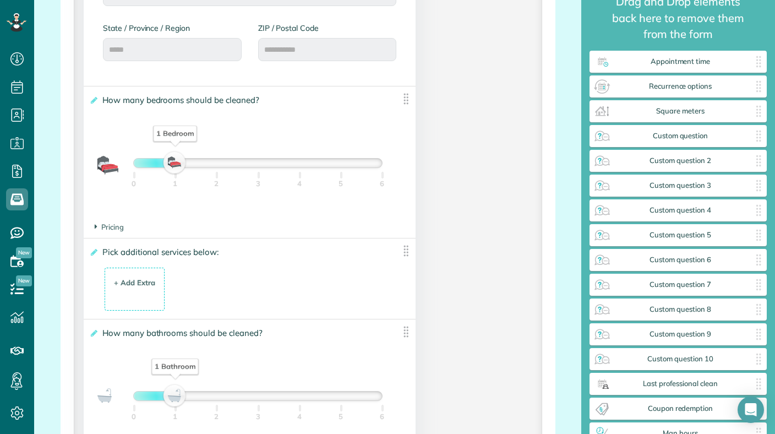
scroll to position [753, 0]
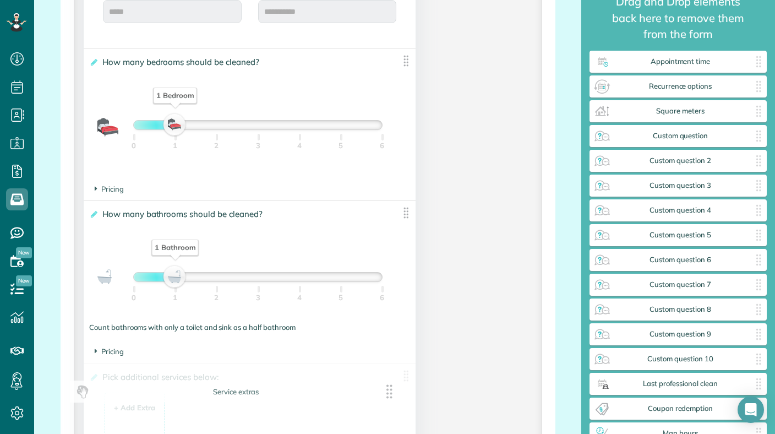
drag, startPoint x: 407, startPoint y: 211, endPoint x: 393, endPoint y: 389, distance: 178.8
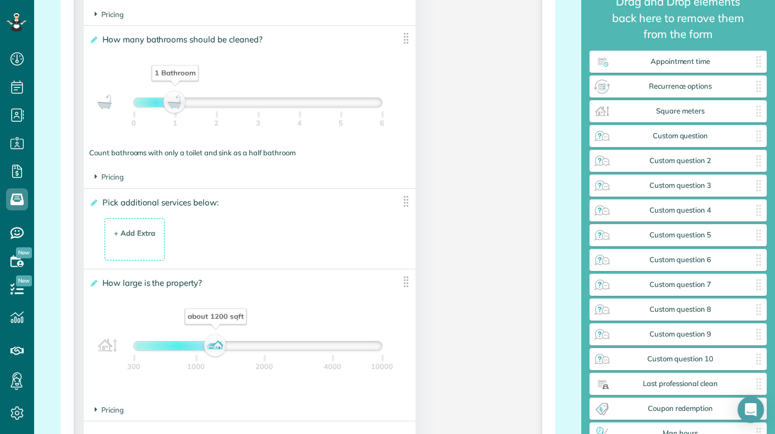
scroll to position [926, 0]
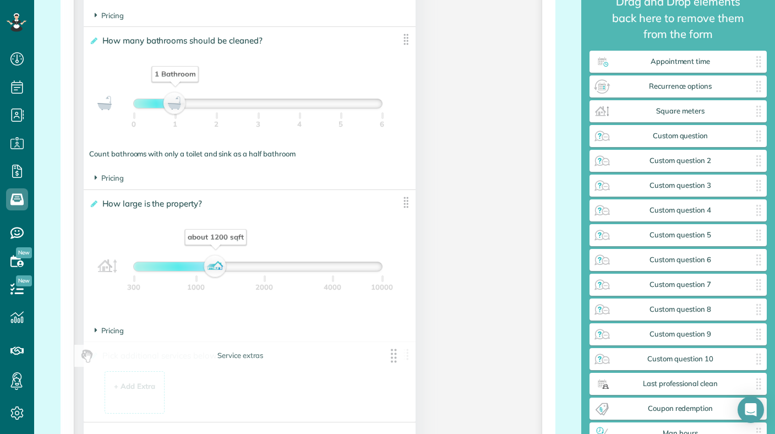
drag, startPoint x: 406, startPoint y: 204, endPoint x: 396, endPoint y: 372, distance: 168.1
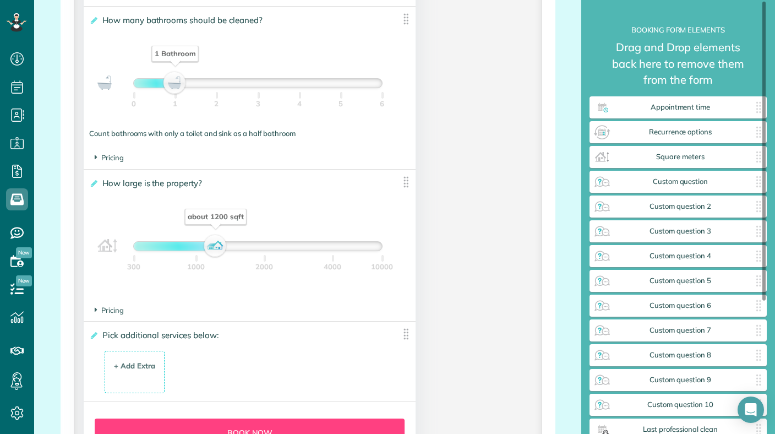
scroll to position [1, 0]
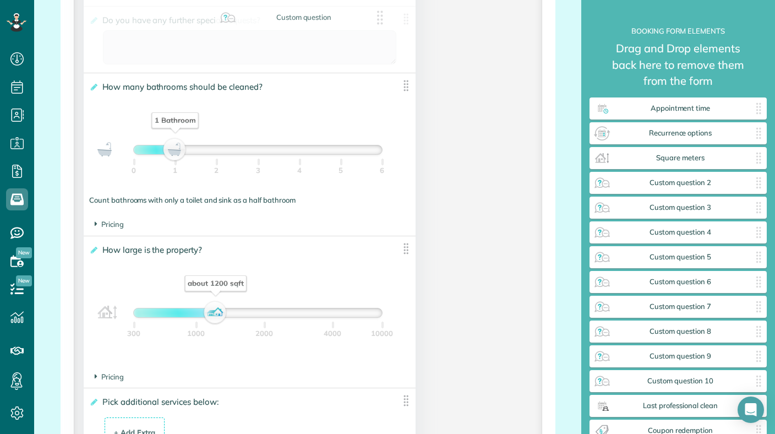
drag, startPoint x: 662, startPoint y: 182, endPoint x: 279, endPoint y: 21, distance: 415.4
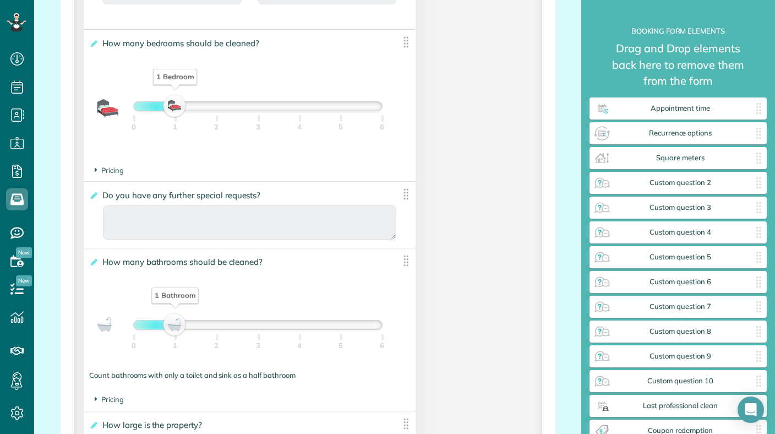
scroll to position [753, 0]
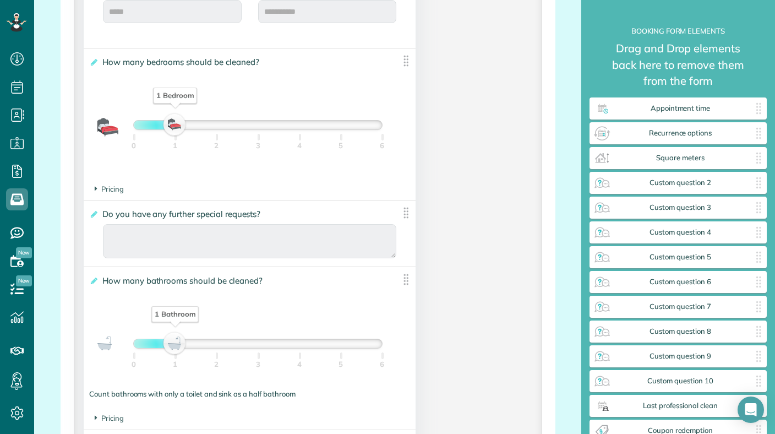
click at [404, 215] on img at bounding box center [406, 213] width 14 height 14
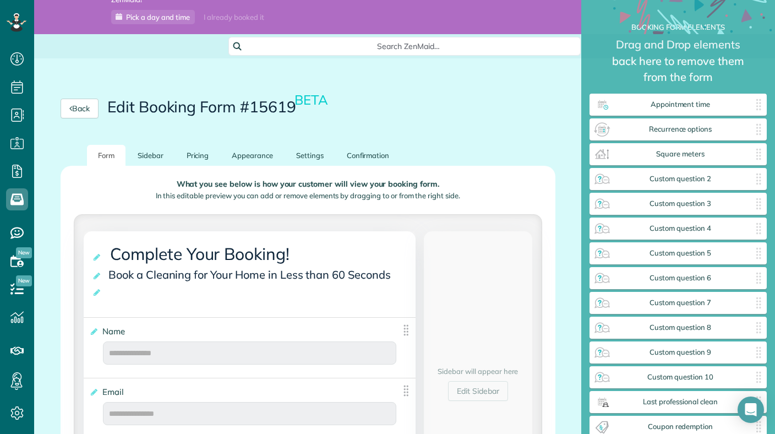
scroll to position [28, 0]
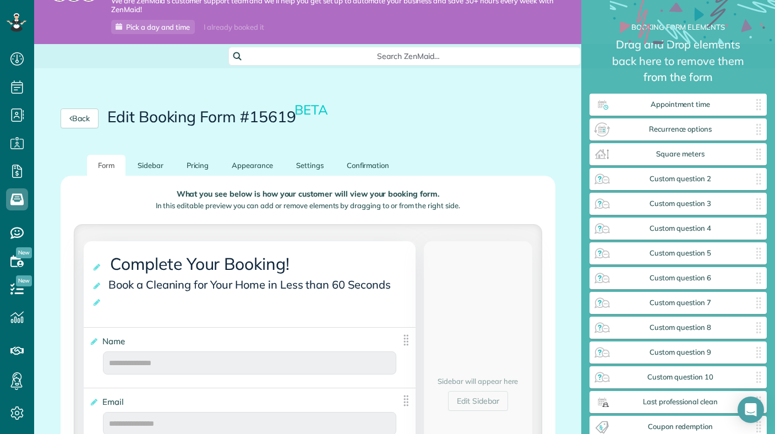
drag, startPoint x: 281, startPoint y: 189, endPoint x: 282, endPoint y: 201, distance: 11.6
click at [282, 201] on div "What you see below is how your customer will view your booking form. In this ed…" at bounding box center [308, 202] width 468 height 44
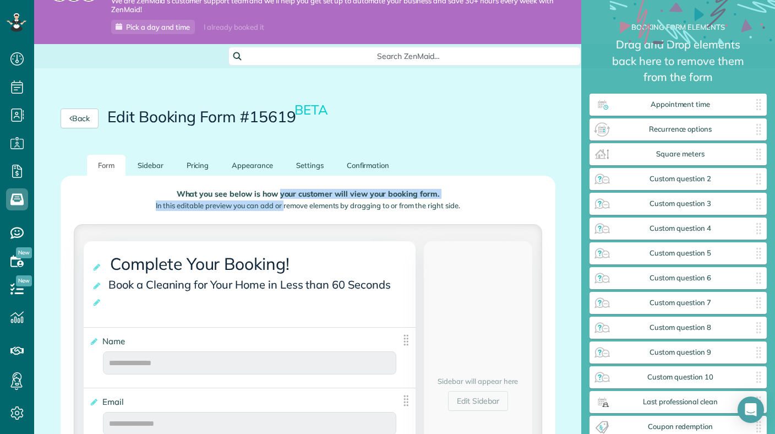
click at [282, 201] on p "In this editable preview you can add or remove elements by dragging to or from …" at bounding box center [308, 205] width 451 height 10
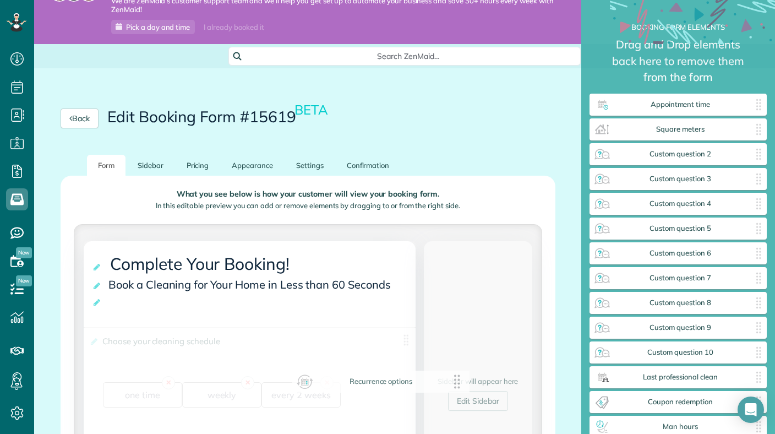
drag, startPoint x: 630, startPoint y: 127, endPoint x: 330, endPoint y: 380, distance: 392.5
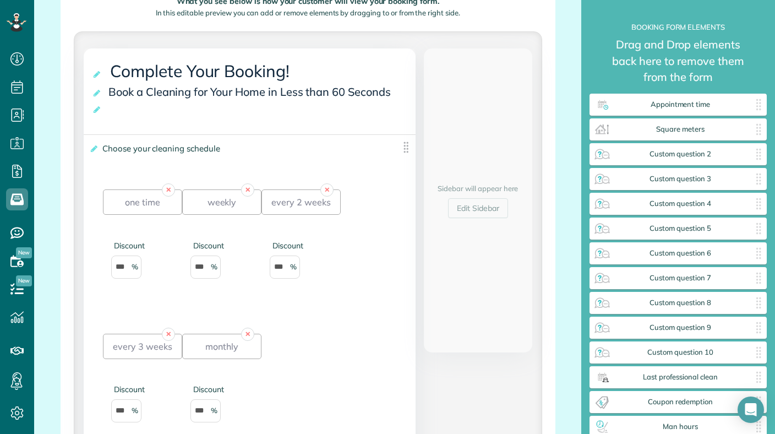
scroll to position [223, 0]
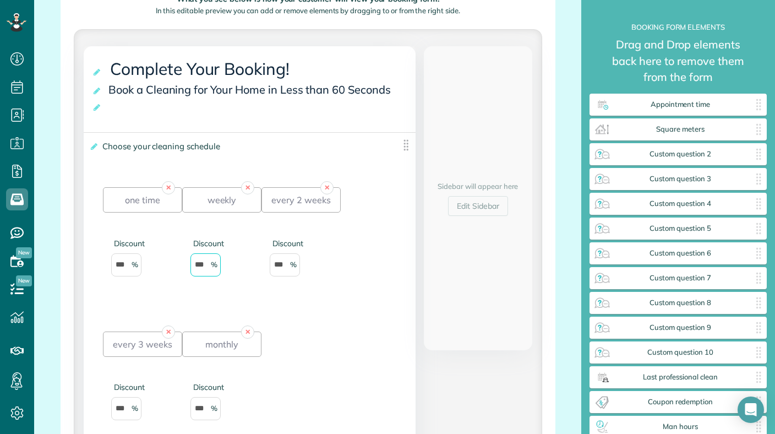
click at [203, 272] on input "***" at bounding box center [205, 264] width 30 height 23
type input "**"
click at [284, 267] on input "***" at bounding box center [285, 264] width 30 height 23
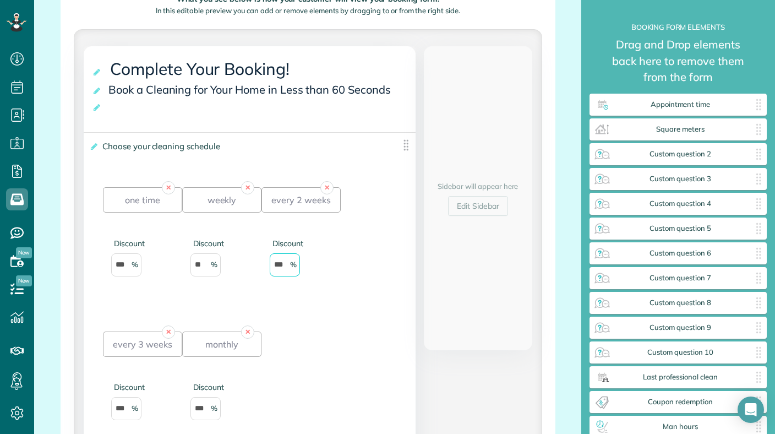
click at [284, 267] on input "***" at bounding box center [285, 264] width 30 height 23
click at [306, 364] on div "+ Add Option.." at bounding box center [292, 386] width 62 height 144
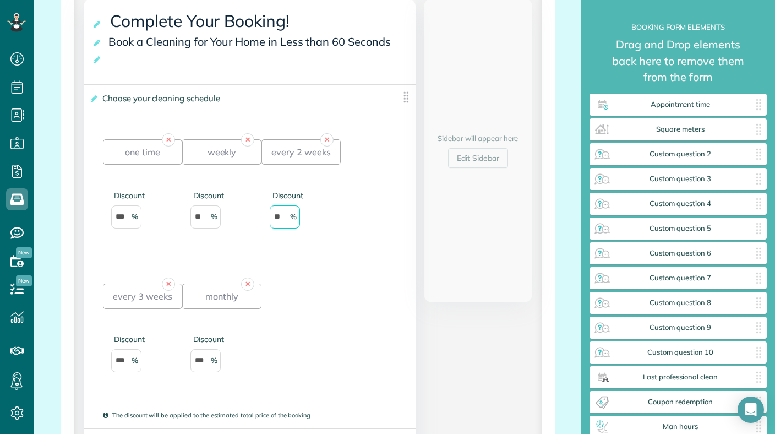
scroll to position [275, 0]
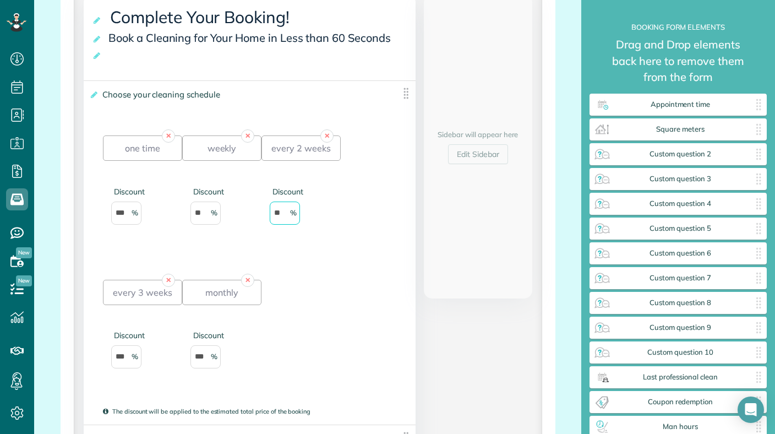
click at [296, 313] on div "+ Add Option.." at bounding box center [292, 334] width 62 height 144
type input "**"
click at [125, 360] on input "***" at bounding box center [126, 356] width 30 height 23
type input "*"
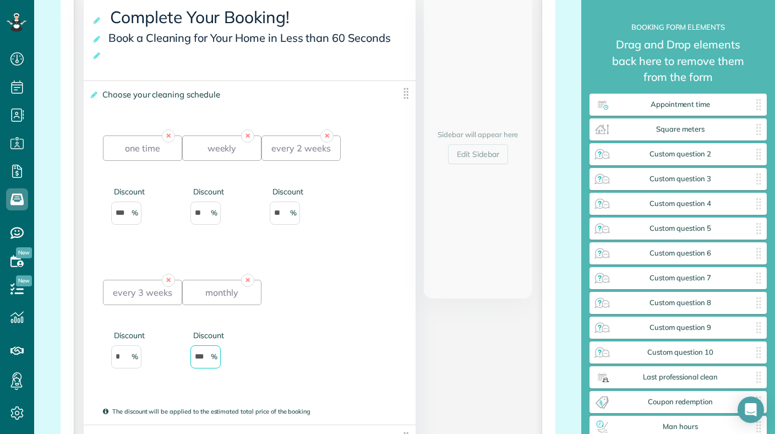
click at [201, 355] on input "***" at bounding box center [205, 356] width 30 height 23
click at [265, 344] on div "+ Add Option.." at bounding box center [292, 334] width 62 height 144
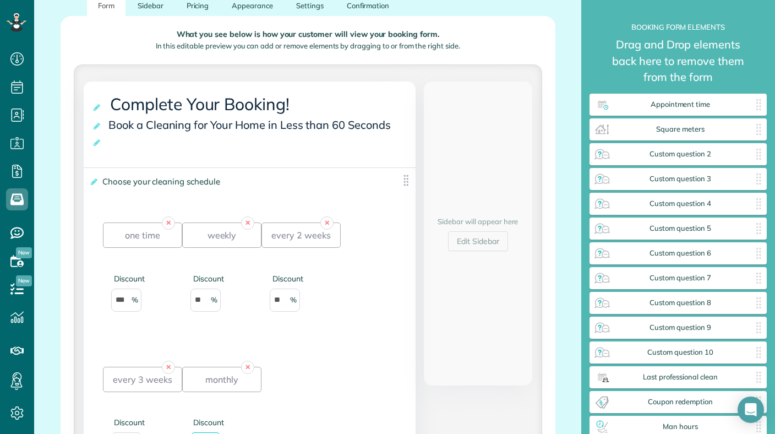
scroll to position [168, 0]
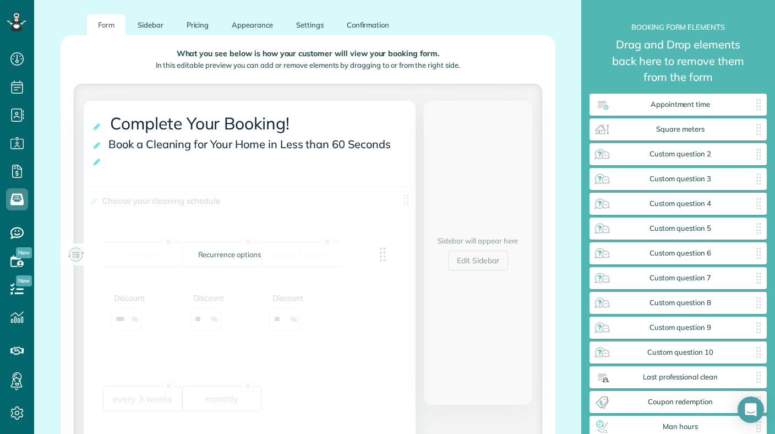
drag, startPoint x: 401, startPoint y: 199, endPoint x: 380, endPoint y: 255, distance: 59.4
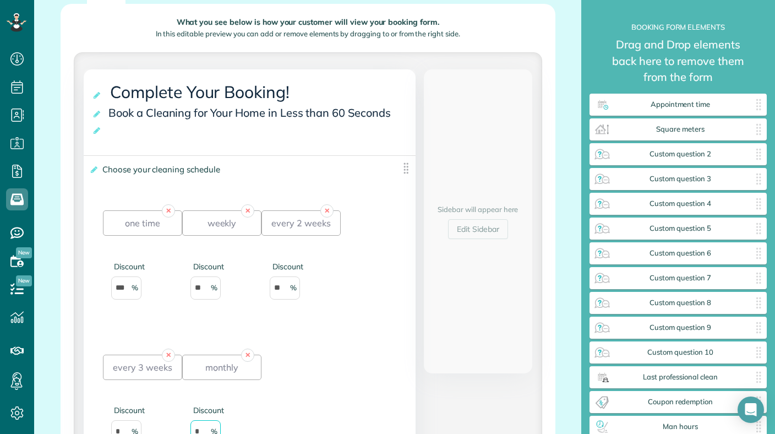
scroll to position [200, 0]
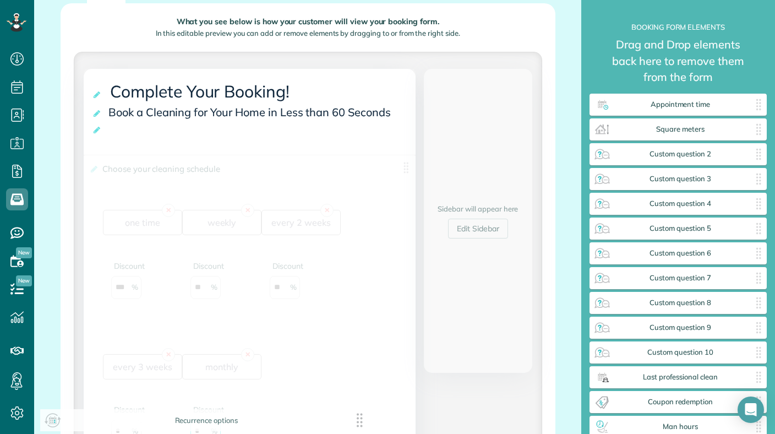
drag, startPoint x: 408, startPoint y: 169, endPoint x: 367, endPoint y: 433, distance: 267.4
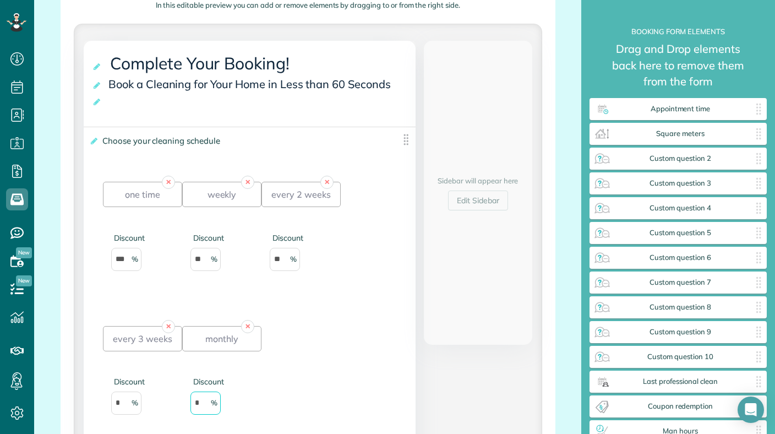
scroll to position [0, 0]
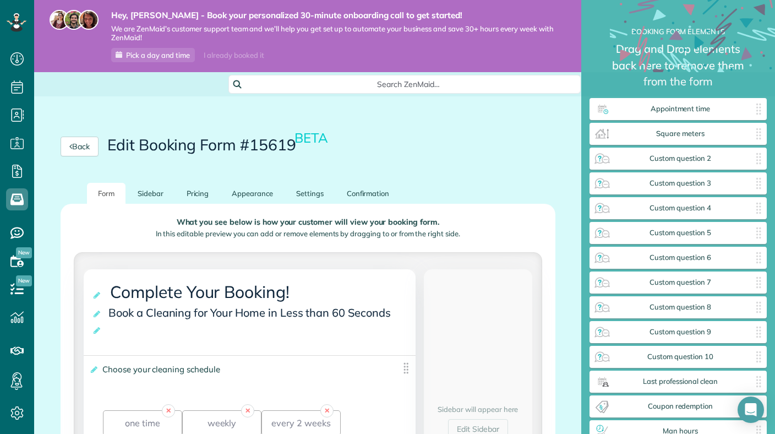
type input "*"
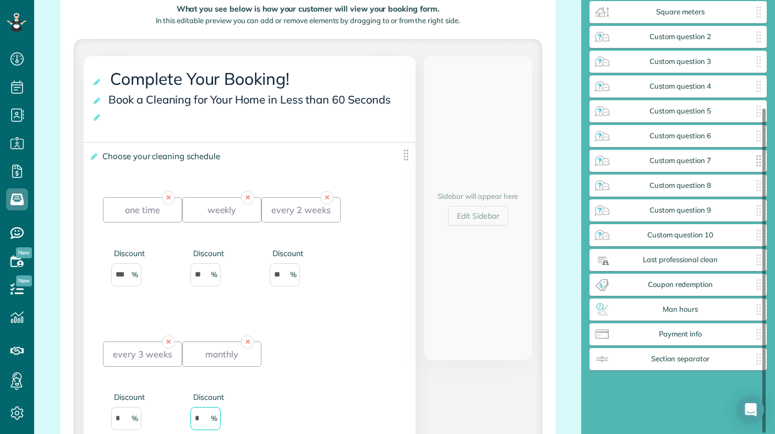
scroll to position [143, 0]
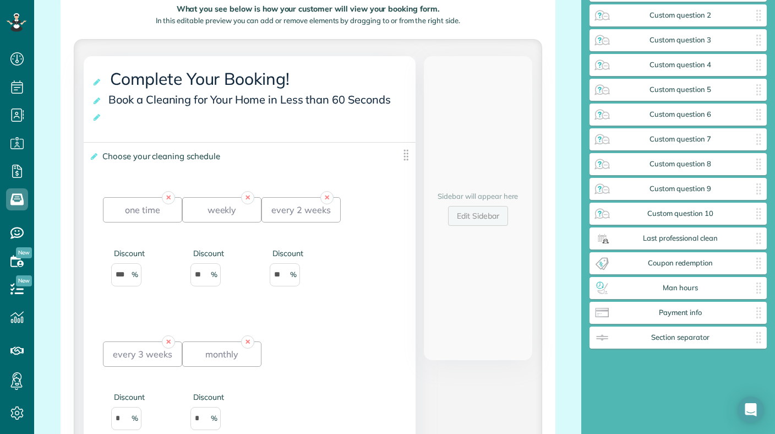
click at [482, 217] on link "Edit Sidebar" at bounding box center [478, 216] width 60 height 20
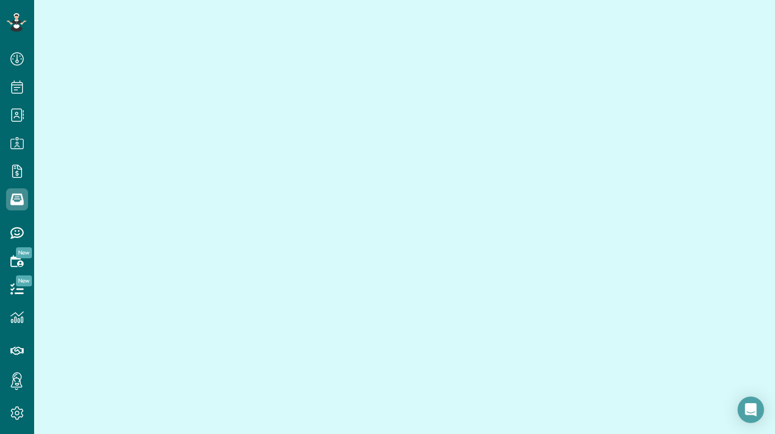
scroll to position [145, 0]
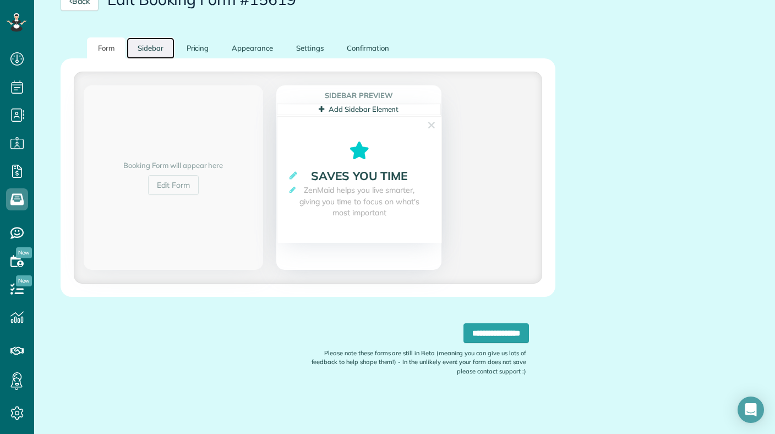
click at [158, 48] on link "Sidebar" at bounding box center [151, 47] width 48 height 21
click at [199, 56] on link "Pricing" at bounding box center [198, 47] width 45 height 21
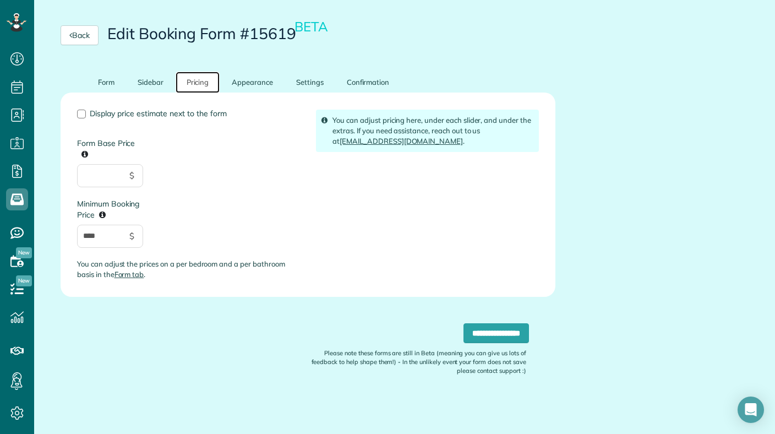
scroll to position [111, 0]
click at [95, 174] on input "Form Base Price" at bounding box center [110, 176] width 66 height 23
click at [202, 190] on div "Display price estimate next to the form Form Base Price *** $ Minimum Booking P…" at bounding box center [188, 199] width 239 height 179
click at [105, 174] on input "***" at bounding box center [110, 176] width 66 height 23
type input "***"
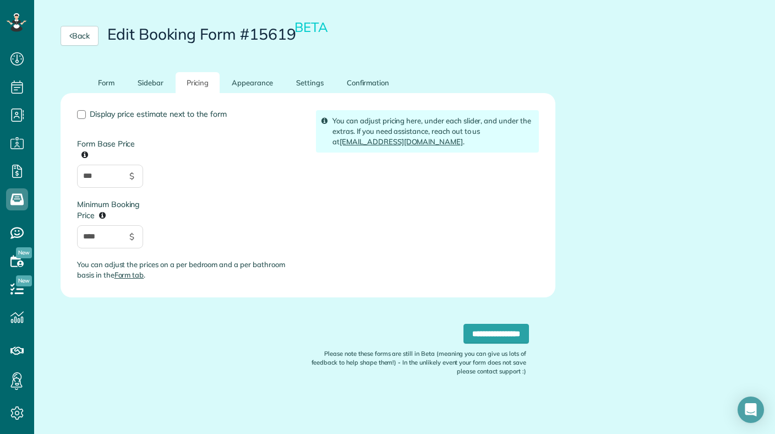
click at [247, 217] on div "Display price estimate next to the form Form Base Price *** $ Minimum Booking P…" at bounding box center [188, 199] width 239 height 179
click at [474, 337] on input "**********" at bounding box center [495, 334] width 65 height 20
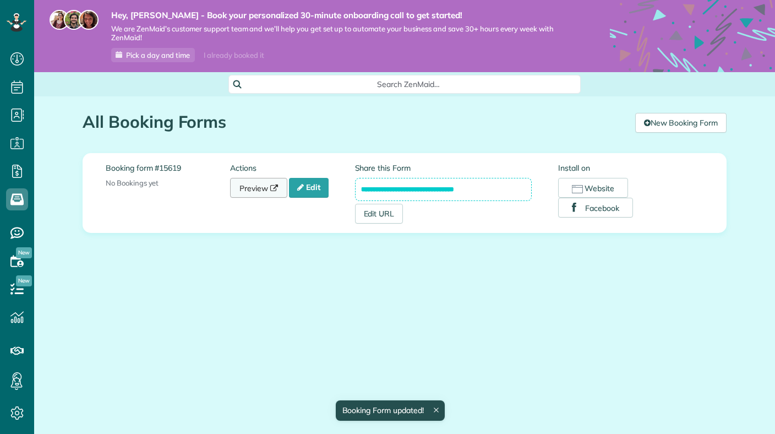
scroll to position [5, 5]
click at [263, 133] on div "All Booking Forms the ZenMaid Instant Booking Form [9 min]" at bounding box center [355, 125] width 544 height 24
click at [262, 185] on link "Preview" at bounding box center [258, 188] width 57 height 20
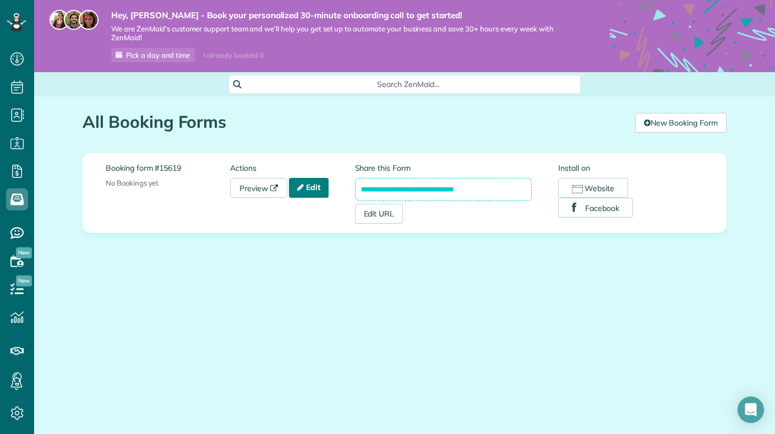
click at [300, 188] on icon at bounding box center [300, 187] width 7 height 8
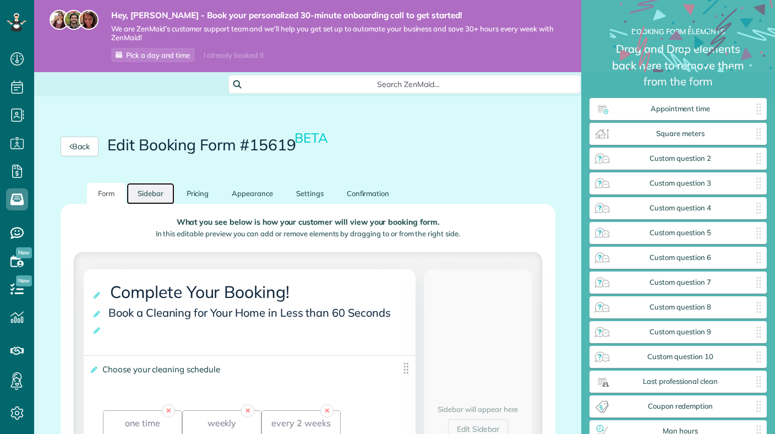
click at [159, 194] on link "Sidebar" at bounding box center [151, 193] width 48 height 21
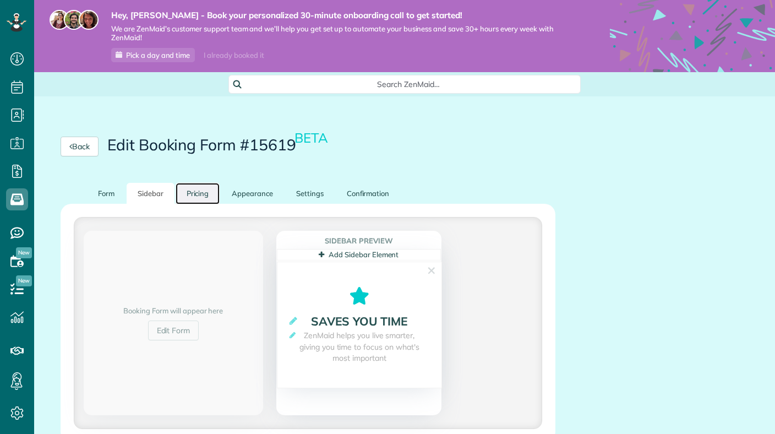
click at [209, 198] on link "Pricing" at bounding box center [198, 193] width 45 height 21
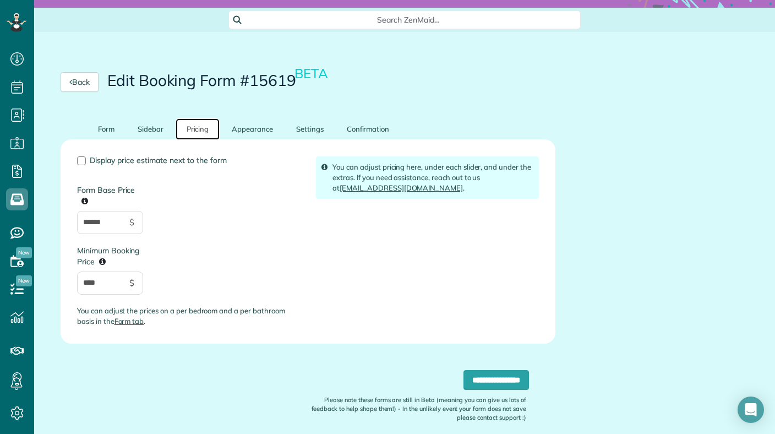
scroll to position [81, 0]
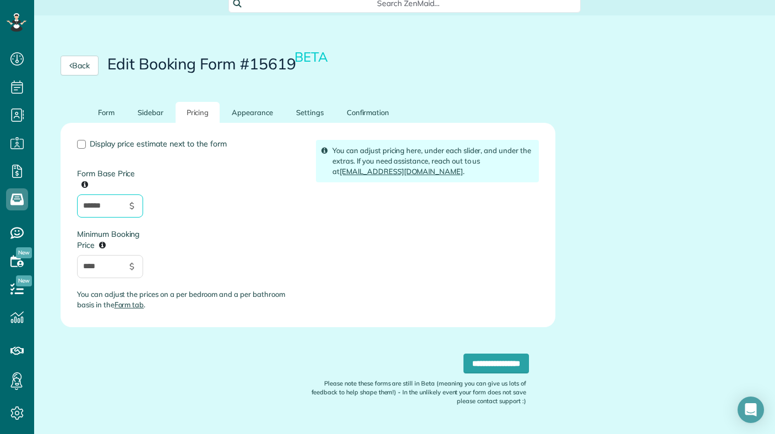
drag, startPoint x: 111, startPoint y: 202, endPoint x: 102, endPoint y: 202, distance: 8.8
click at [104, 202] on input "******" at bounding box center [110, 205] width 66 height 23
drag, startPoint x: 112, startPoint y: 205, endPoint x: -8, endPoint y: 197, distance: 120.8
click at [189, 201] on div "Display price estimate next to the form Form Base Price ****** $ Minimum Bookin…" at bounding box center [188, 229] width 239 height 179
click at [106, 201] on input "******" at bounding box center [110, 205] width 66 height 23
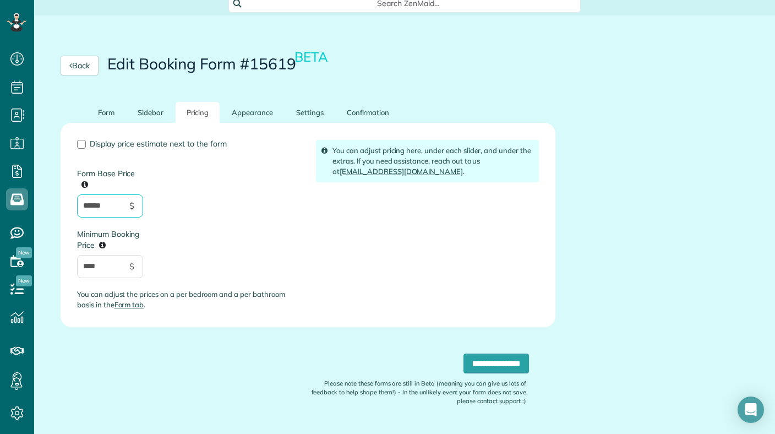
click at [106, 201] on input "******" at bounding box center [110, 205] width 66 height 23
type input "*"
click at [204, 229] on div "Display price estimate next to the form Form Base Price * $ Minimum Booking Pri…" at bounding box center [188, 229] width 239 height 179
click at [103, 271] on input "****" at bounding box center [110, 266] width 66 height 23
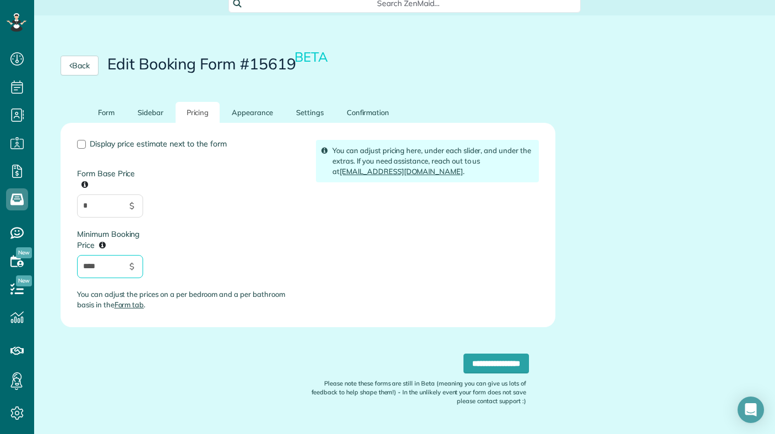
click at [103, 271] on input "****" at bounding box center [110, 266] width 66 height 23
click at [468, 366] on input "**********" at bounding box center [495, 363] width 65 height 20
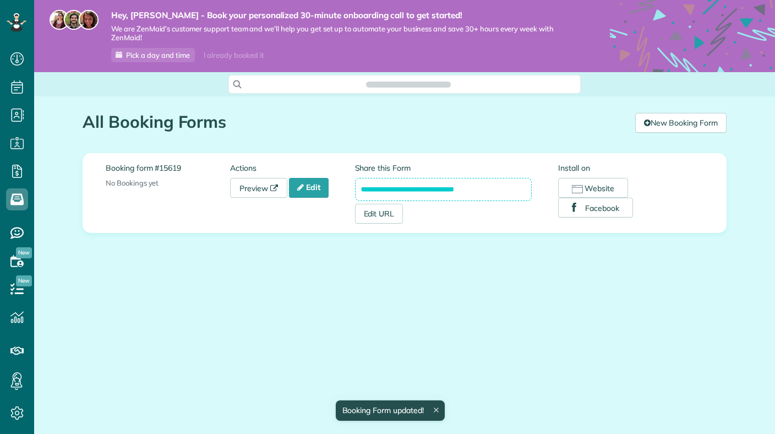
scroll to position [5, 5]
click at [583, 190] on button "Website" at bounding box center [593, 188] width 70 height 20
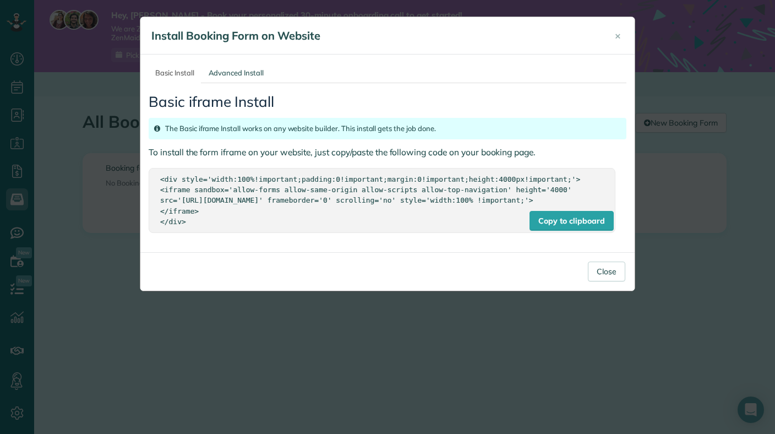
drag, startPoint x: 248, startPoint y: 229, endPoint x: 165, endPoint y: 160, distance: 107.8
click at [165, 160] on div "Basic iframe Install The Basic iframe Install works on any website builder. Thi…" at bounding box center [388, 163] width 478 height 161
click at [550, 228] on div "Copy to clipboard" at bounding box center [571, 221] width 84 height 20
copy div "<div style='width:100%!important;padding:0!important;margin:0!important;height:…"
click at [598, 281] on button "Close" at bounding box center [606, 271] width 37 height 20
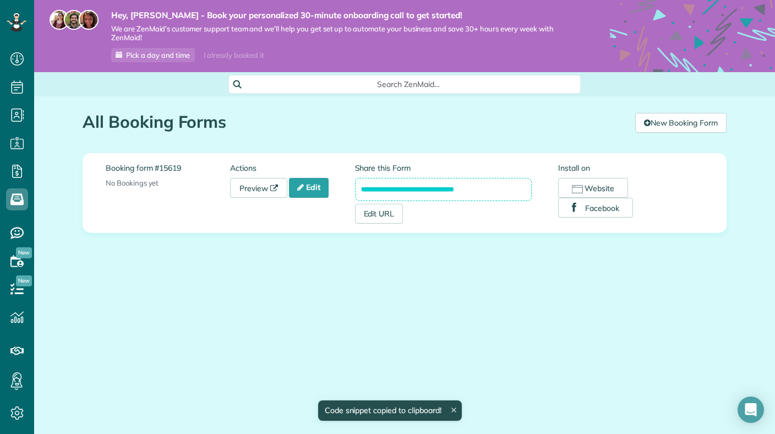
click at [371, 285] on div "**********" at bounding box center [404, 205] width 660 height 219
click at [214, 187] on section "Booking form #15619 No Bookings yet" at bounding box center [168, 175] width 124 height 26
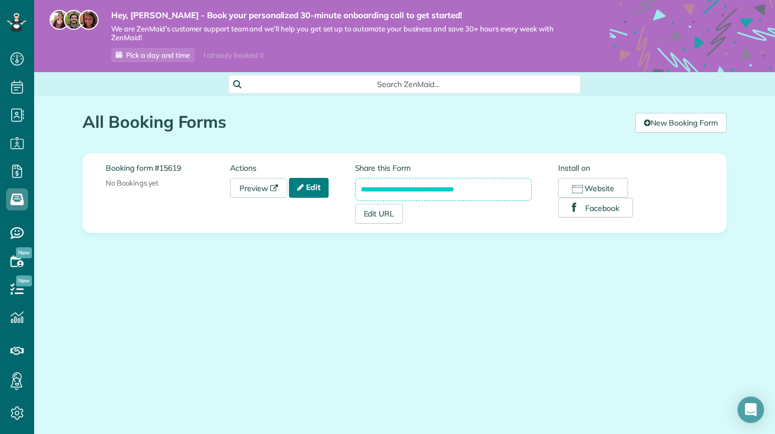
click at [314, 188] on link "Edit" at bounding box center [309, 188] width 40 height 20
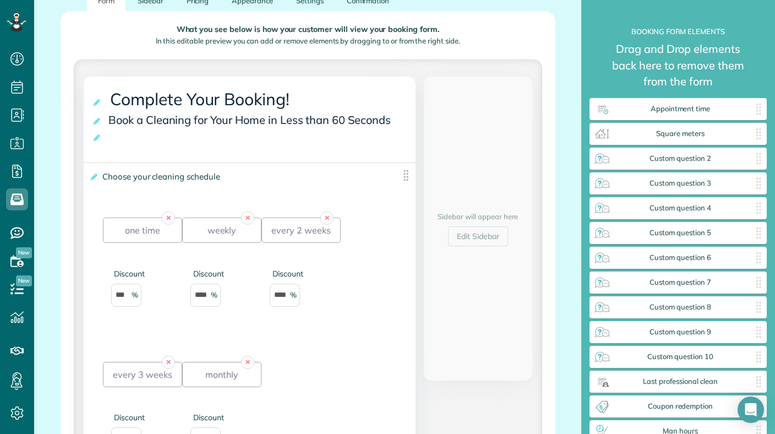
scroll to position [171, 0]
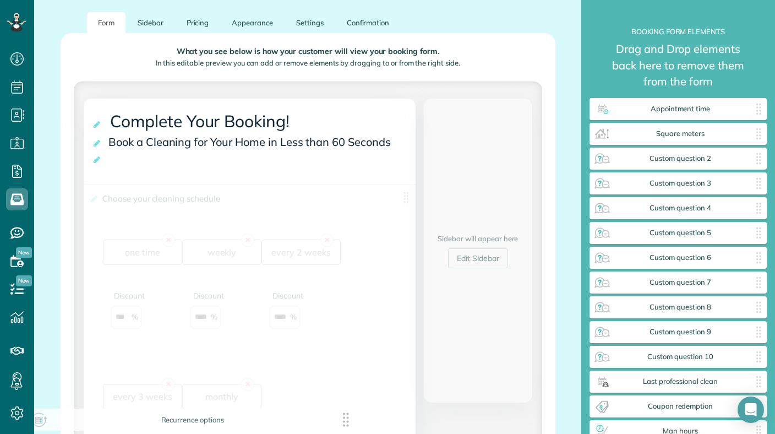
drag, startPoint x: 404, startPoint y: 193, endPoint x: 348, endPoint y: 425, distance: 238.9
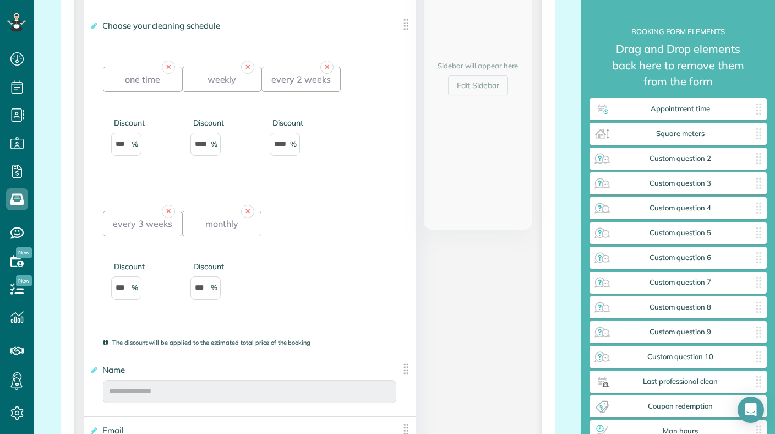
scroll to position [345, 0]
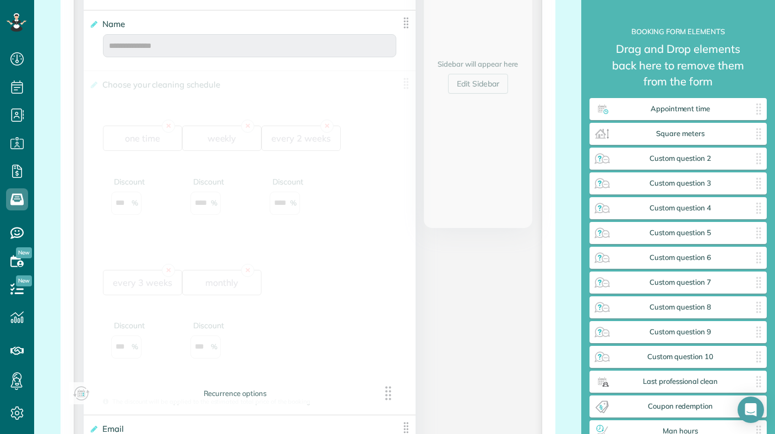
drag, startPoint x: 407, startPoint y: 25, endPoint x: 391, endPoint y: 397, distance: 372.4
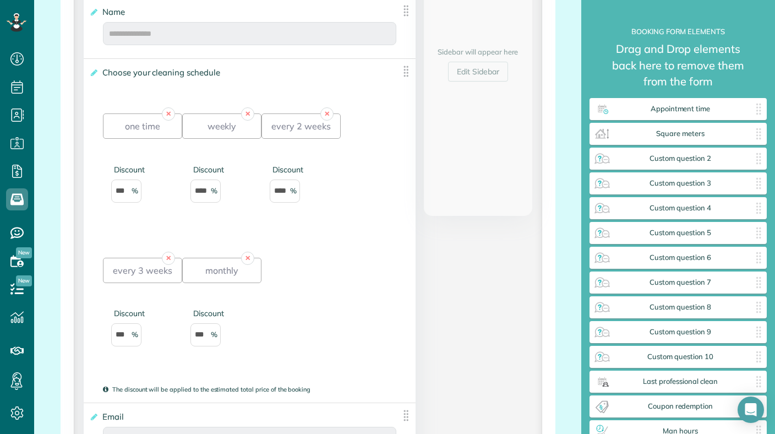
scroll to position [367, 0]
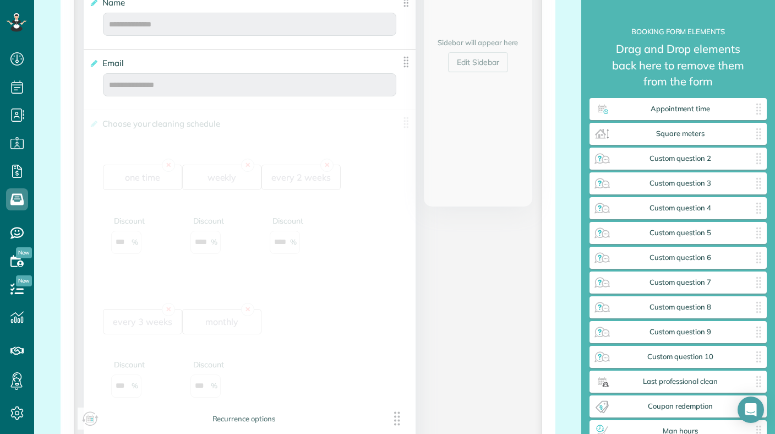
drag, startPoint x: 402, startPoint y: 68, endPoint x: 396, endPoint y: 427, distance: 358.9
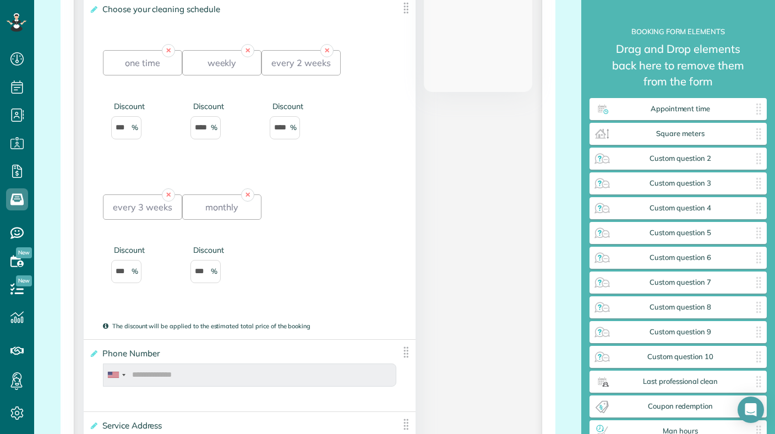
scroll to position [447, 0]
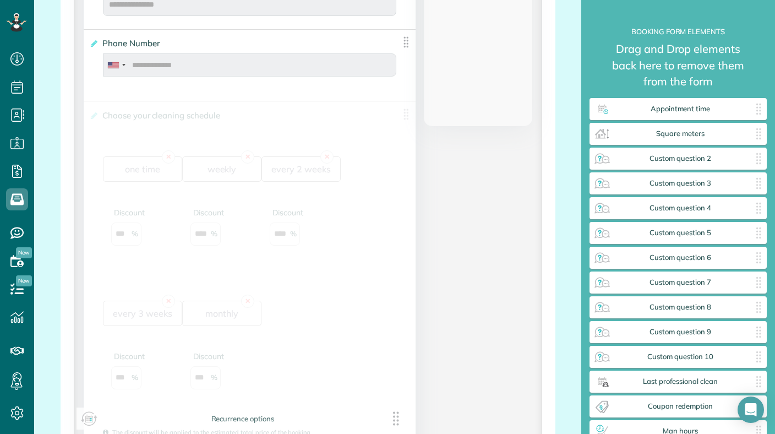
drag, startPoint x: 406, startPoint y: 39, endPoint x: 397, endPoint y: 418, distance: 378.7
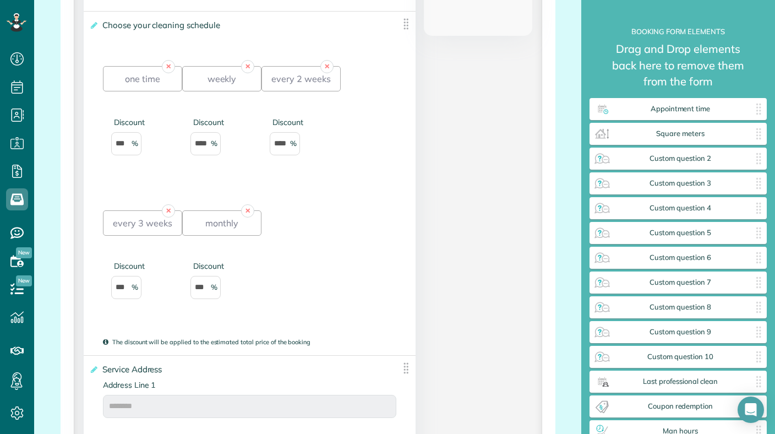
scroll to position [535, 0]
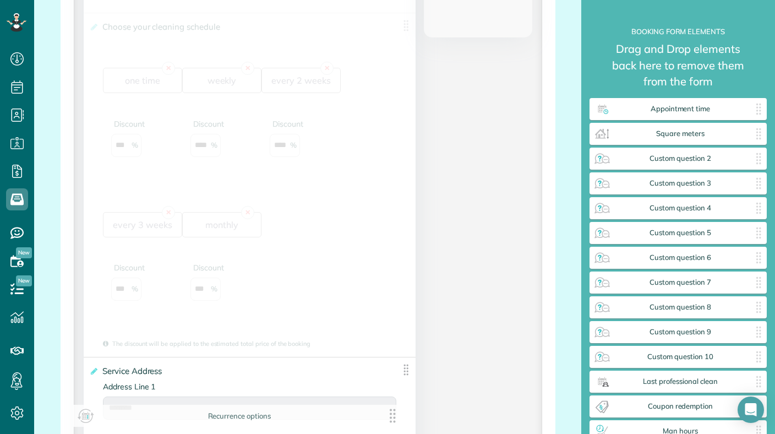
drag, startPoint x: 406, startPoint y: 26, endPoint x: 395, endPoint y: 418, distance: 392.0
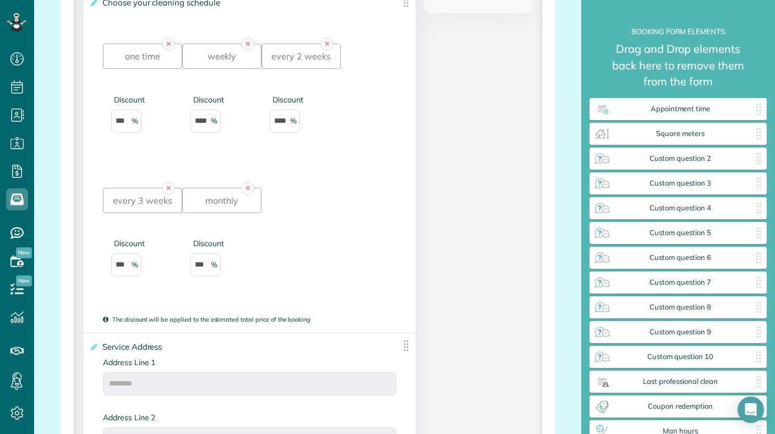
scroll to position [549, 0]
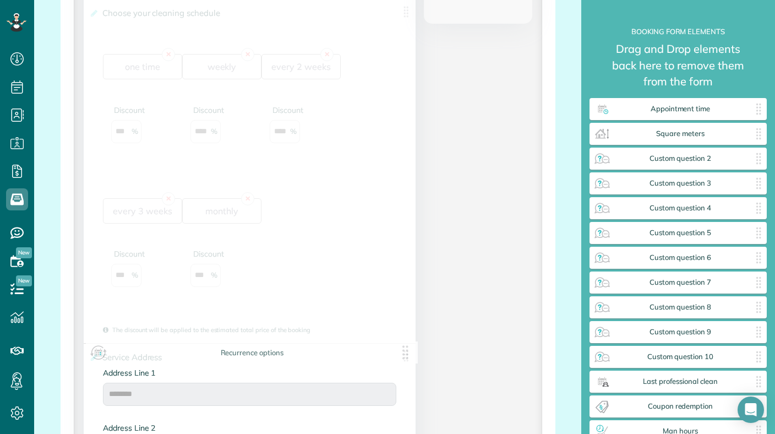
drag, startPoint x: 406, startPoint y: 17, endPoint x: 407, endPoint y: 364, distance: 347.8
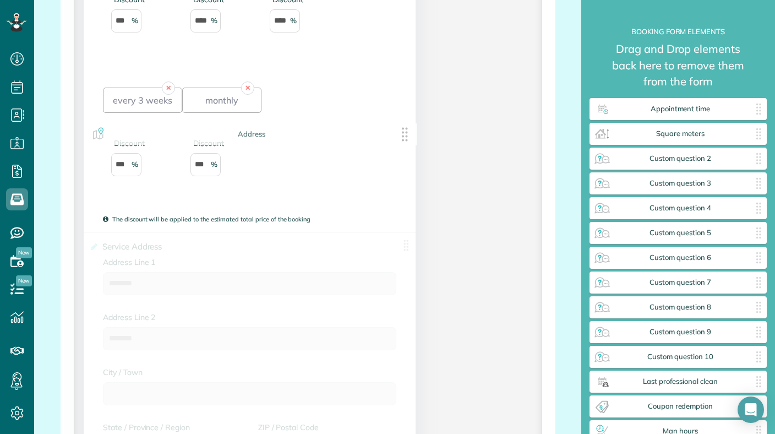
scroll to position [913, 0]
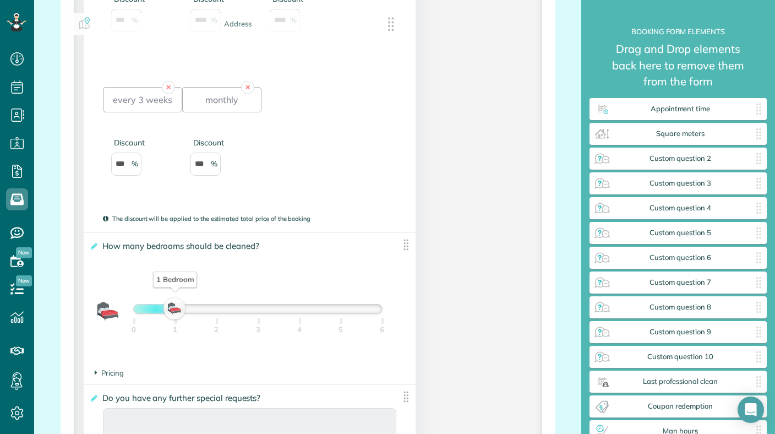
drag, startPoint x: 407, startPoint y: 247, endPoint x: 393, endPoint y: 23, distance: 224.4
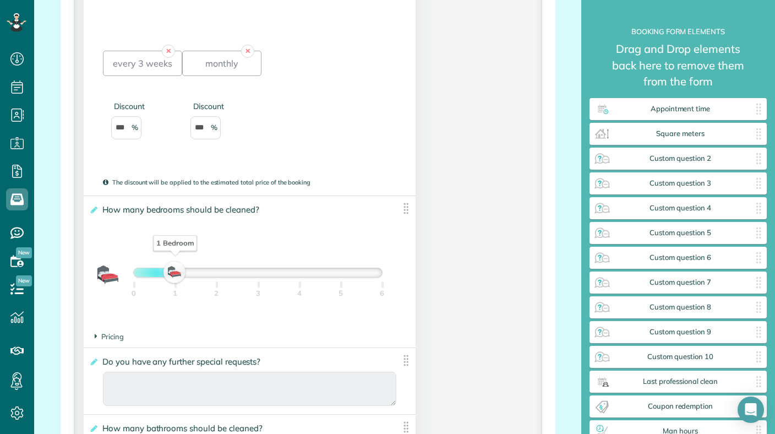
scroll to position [951, 0]
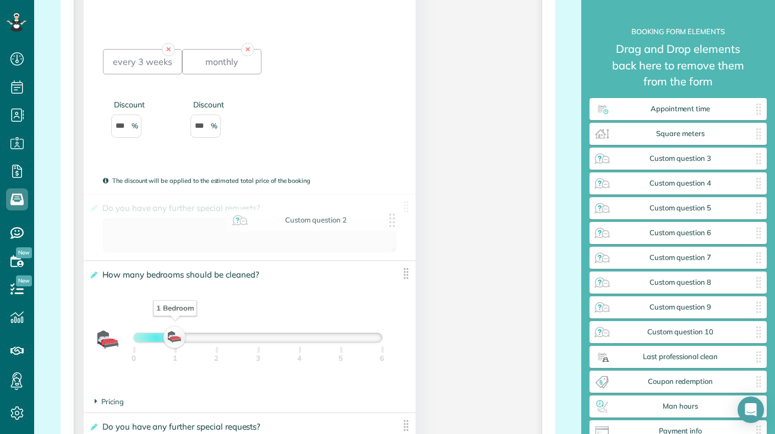
drag, startPoint x: 640, startPoint y: 161, endPoint x: 252, endPoint y: 239, distance: 395.9
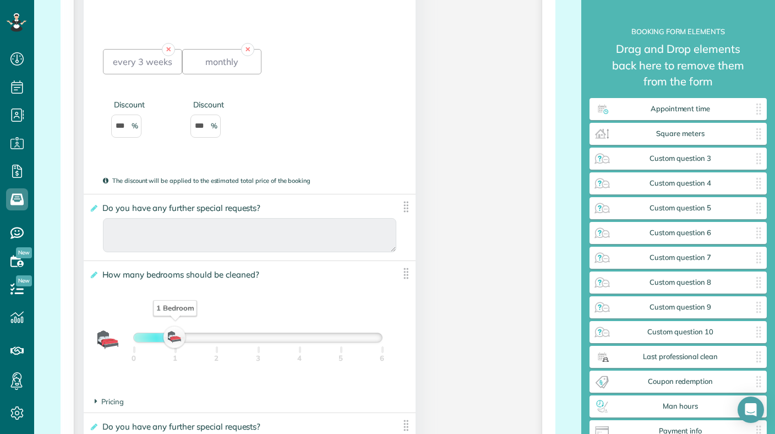
click at [240, 211] on span "Do you have any further special requests?" at bounding box center [184, 208] width 168 height 16
click at [0, 0] on input "**********" at bounding box center [0, 0] width 0 height 0
click at [90, 211] on icon at bounding box center [93, 208] width 8 height 8
click at [0, 0] on input "**********" at bounding box center [0, 0] width 0 height 0
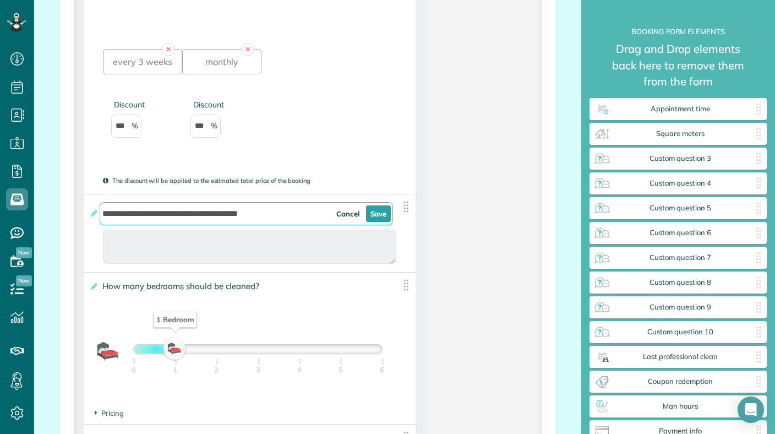
click at [212, 216] on input "**********" at bounding box center [246, 213] width 293 height 23
click at [344, 217] on link "Cancel" at bounding box center [348, 213] width 32 height 17
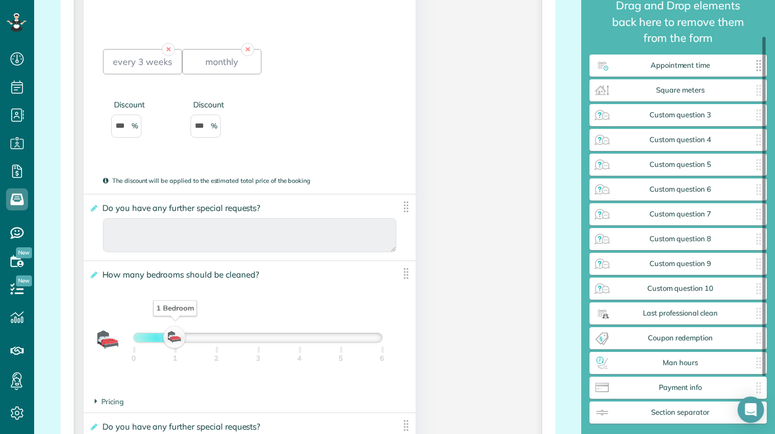
scroll to position [40, 0]
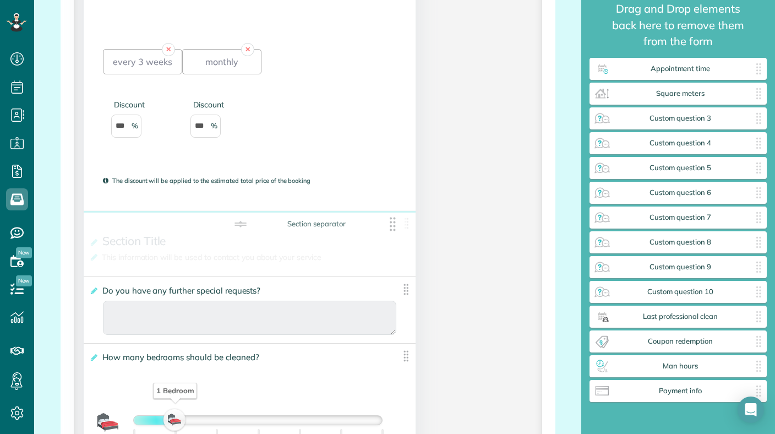
drag, startPoint x: 618, startPoint y: 417, endPoint x: 254, endPoint y: 225, distance: 411.8
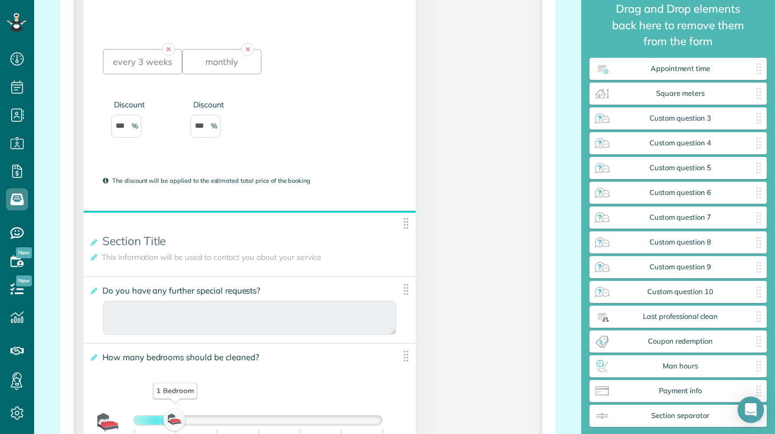
click at [404, 294] on img at bounding box center [406, 289] width 14 height 14
click at [239, 296] on span "Do you have any further special requests?" at bounding box center [184, 290] width 168 height 16
click at [0, 0] on input "**********" at bounding box center [0, 0] width 0 height 0
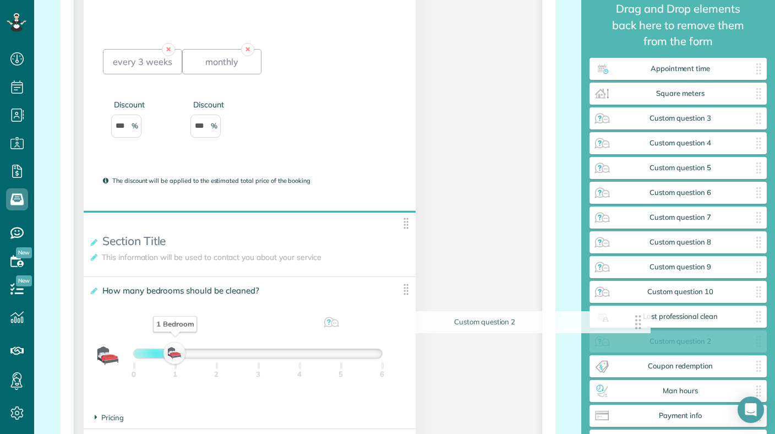
drag, startPoint x: 404, startPoint y: 292, endPoint x: 640, endPoint y: 324, distance: 237.7
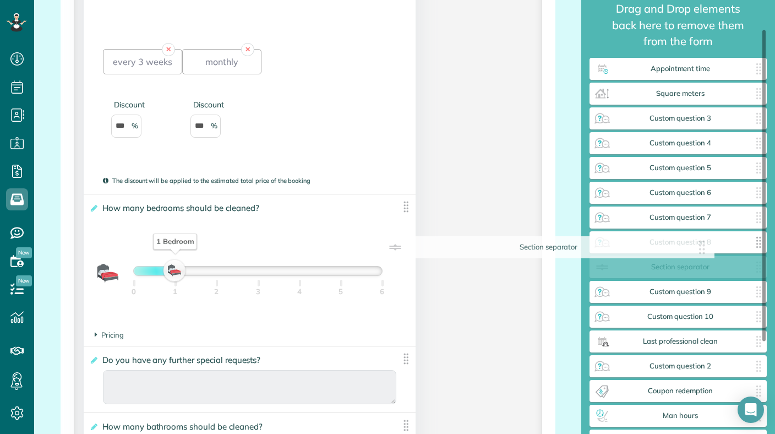
drag, startPoint x: 402, startPoint y: 227, endPoint x: 693, endPoint y: 251, distance: 292.1
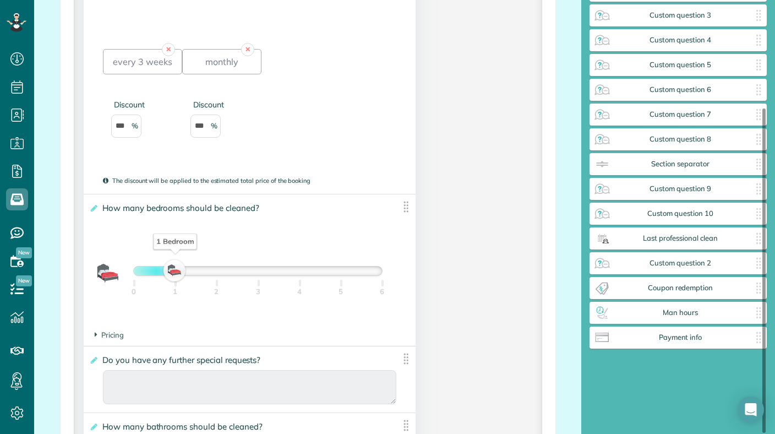
scroll to position [0, 0]
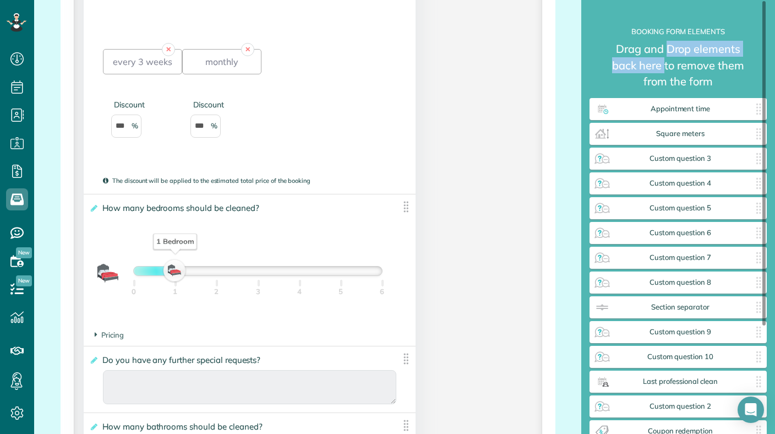
drag, startPoint x: 666, startPoint y: 55, endPoint x: 666, endPoint y: 69, distance: 13.8
click at [666, 69] on small "Drag and Drop elements back here to remove them from the form" at bounding box center [677, 69] width 177 height 57
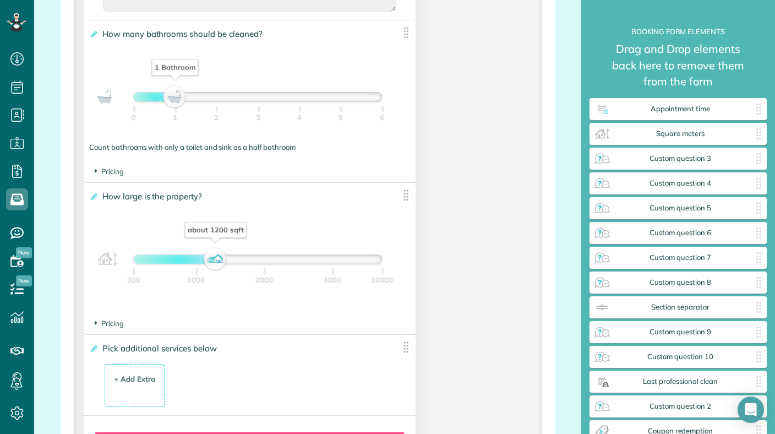
scroll to position [1394, 0]
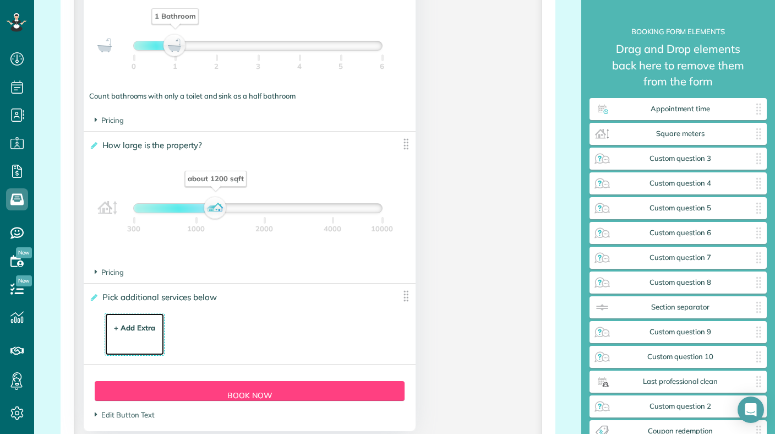
click at [136, 333] on div "+ Add Extra" at bounding box center [134, 327] width 41 height 10
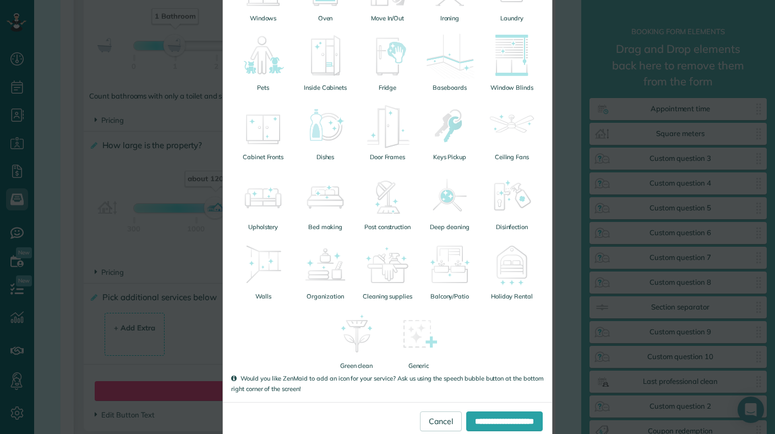
scroll to position [258, 0]
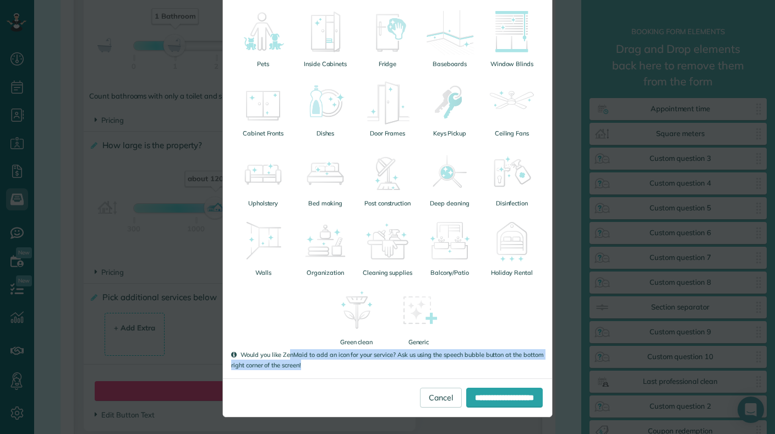
drag, startPoint x: 288, startPoint y: 355, endPoint x: 297, endPoint y: 372, distance: 18.5
click at [297, 372] on div "**********" at bounding box center [387, 87] width 329 height 582
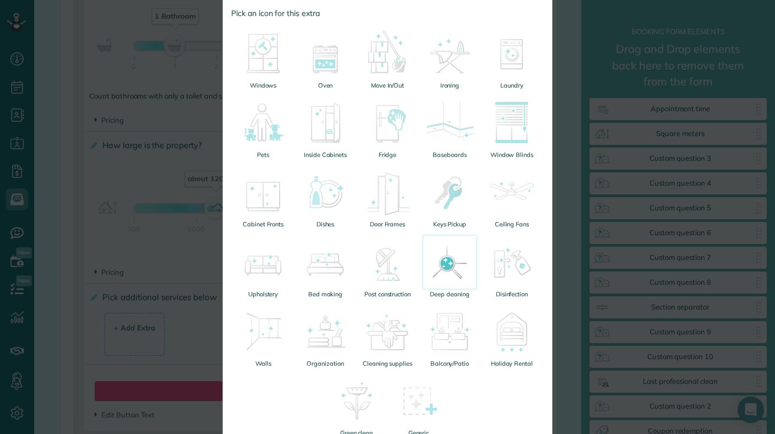
scroll to position [168, 0]
click at [452, 262] on img at bounding box center [449, 261] width 55 height 55
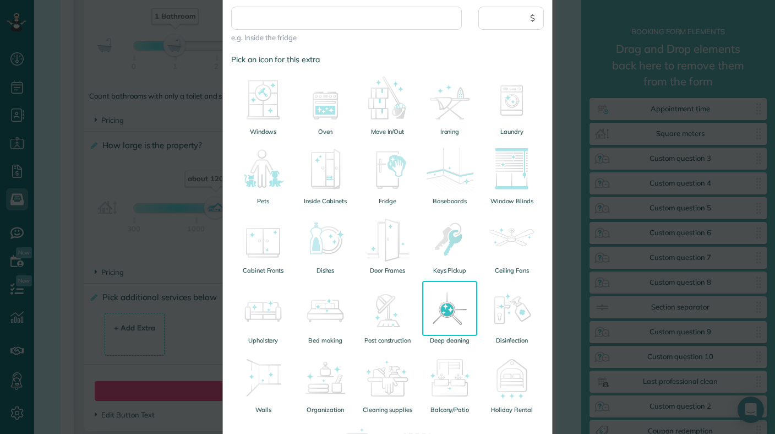
scroll to position [114, 0]
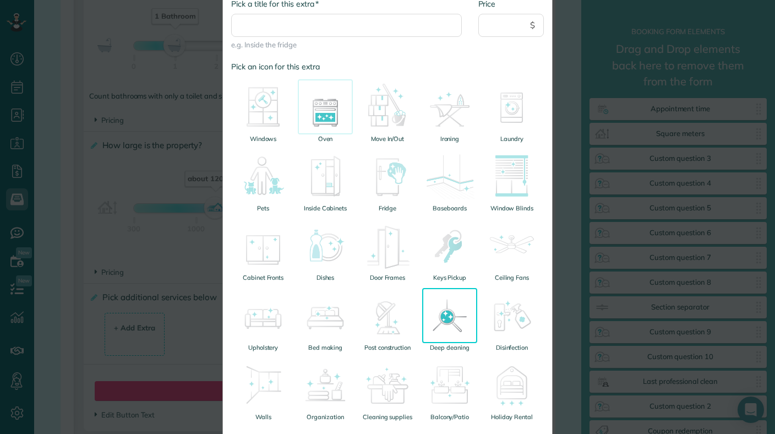
click at [330, 122] on img at bounding box center [325, 106] width 55 height 55
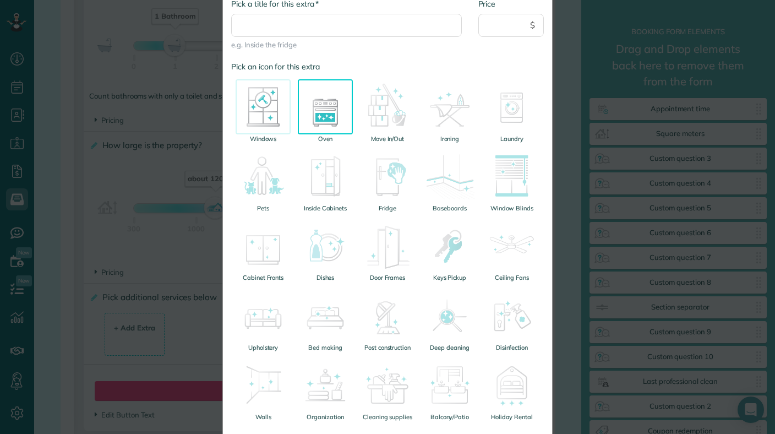
click at [256, 110] on img at bounding box center [263, 106] width 55 height 55
click at [314, 120] on img at bounding box center [325, 106] width 55 height 55
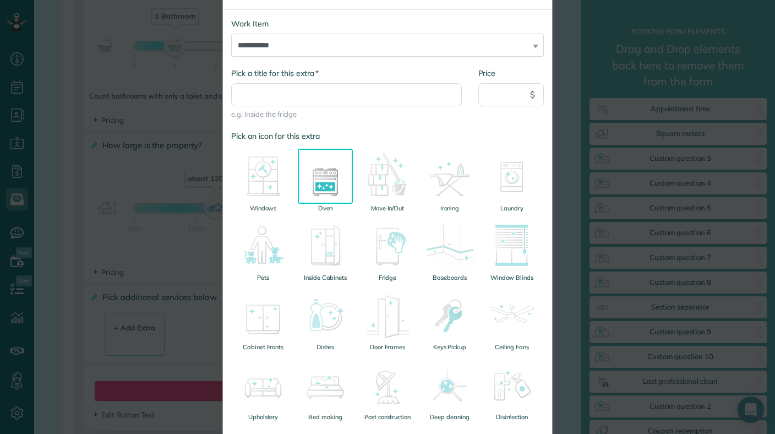
scroll to position [0, 0]
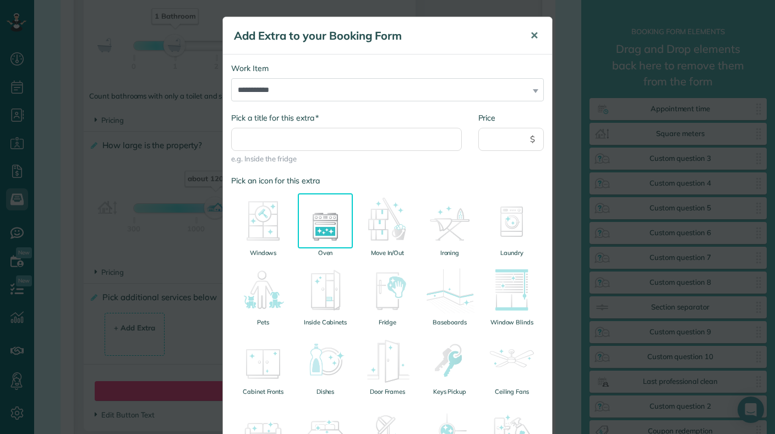
click at [532, 36] on span "✕" at bounding box center [534, 35] width 8 height 13
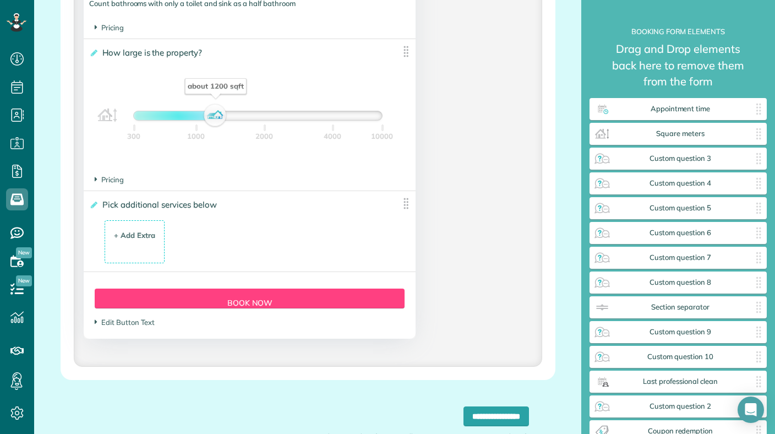
scroll to position [1574, 0]
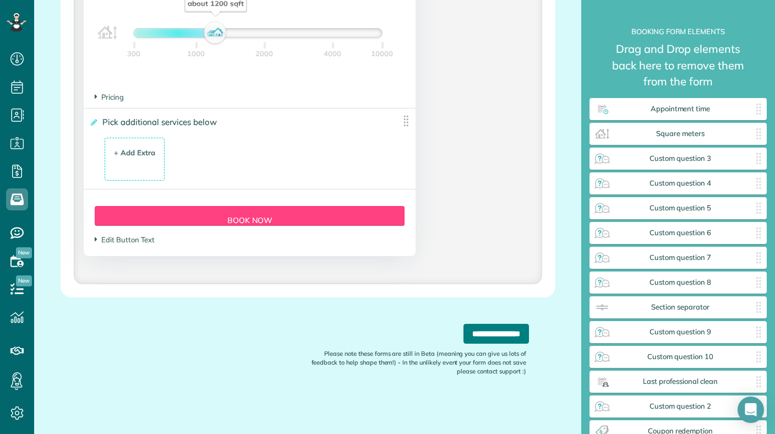
click at [463, 335] on input "**********" at bounding box center [495, 334] width 65 height 20
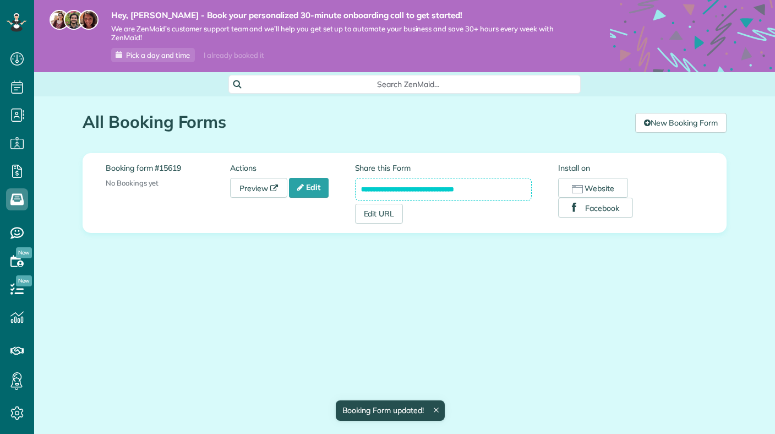
scroll to position [5, 5]
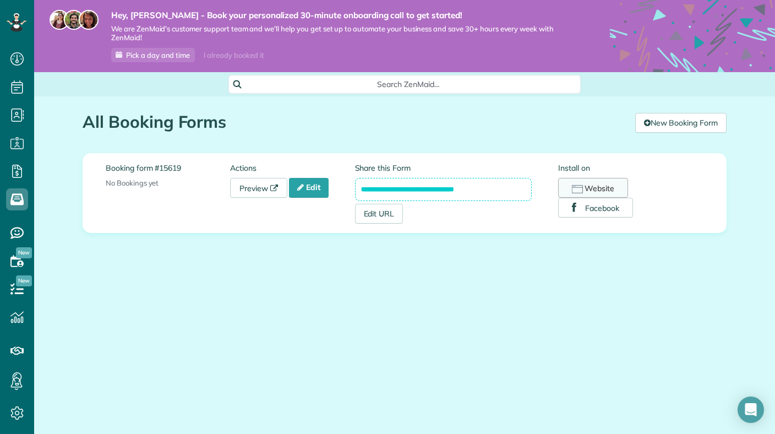
click at [579, 192] on icon "button" at bounding box center [577, 189] width 11 height 8
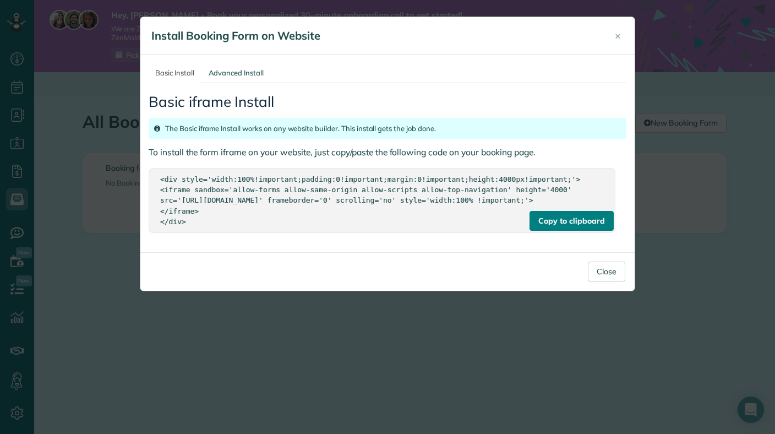
click at [545, 226] on div "Copy to clipboard" at bounding box center [571, 221] width 84 height 20
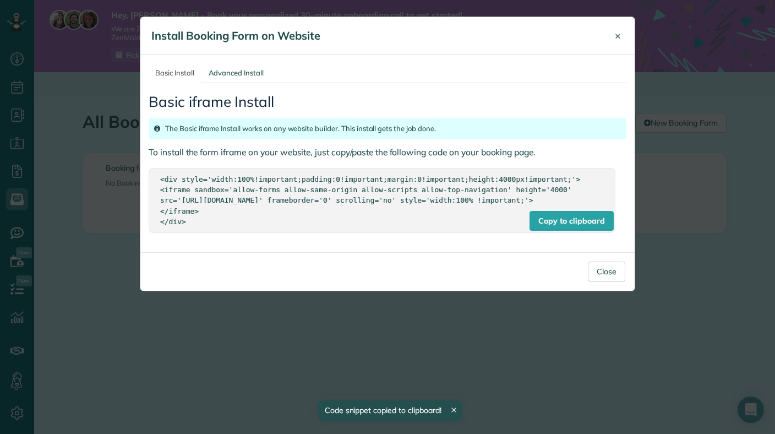
click at [620, 36] on span "×" at bounding box center [618, 35] width 6 height 13
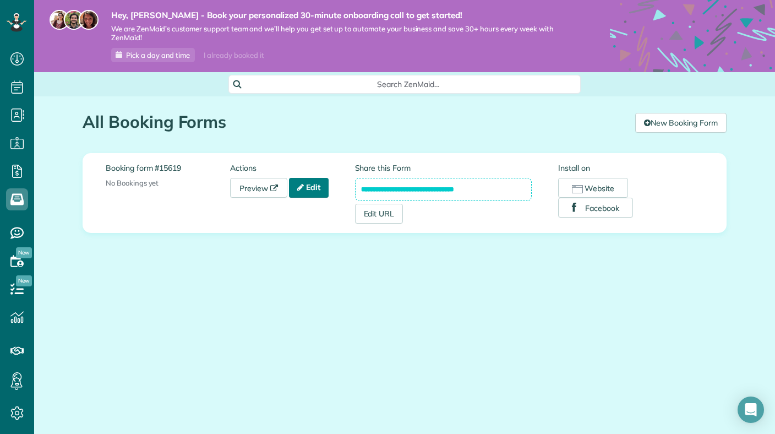
click at [303, 184] on icon at bounding box center [300, 187] width 7 height 8
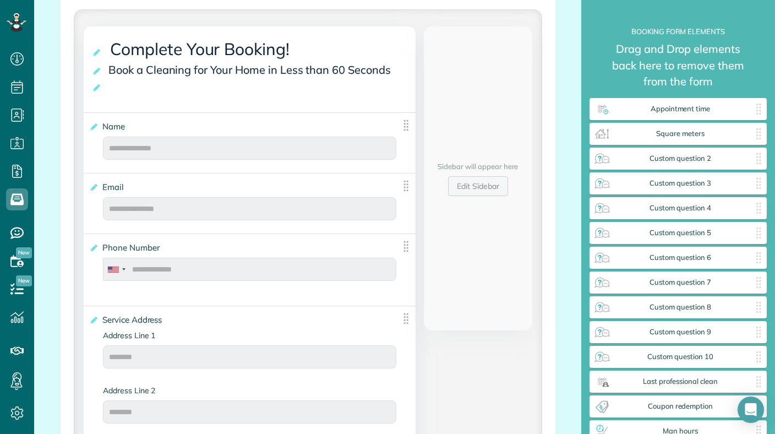
scroll to position [244, 0]
click at [472, 181] on link "Edit Sidebar" at bounding box center [478, 184] width 60 height 20
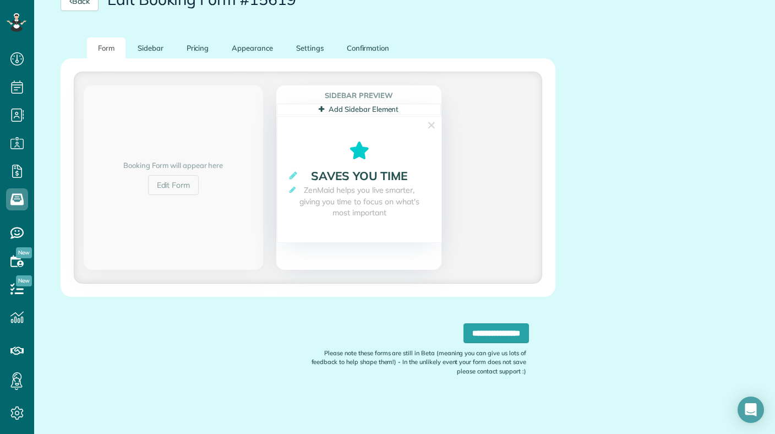
scroll to position [145, 0]
click at [431, 126] on link "✕" at bounding box center [431, 125] width 10 height 17
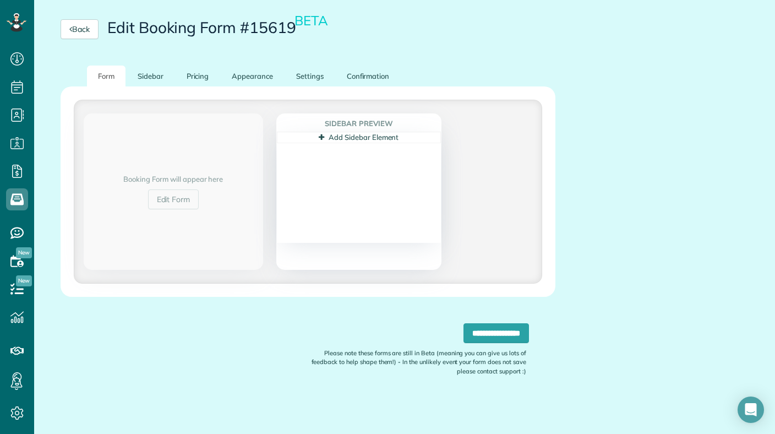
scroll to position [117, 0]
click at [368, 135] on link "Add Sidebar Element" at bounding box center [359, 137] width 80 height 9
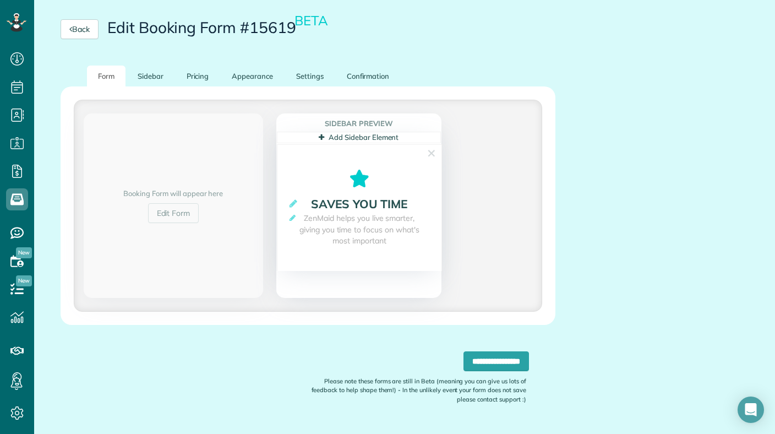
scroll to position [145, 0]
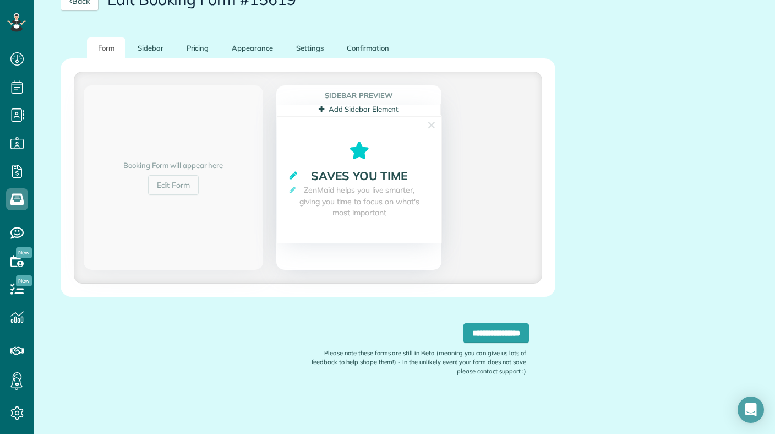
click at [294, 175] on icon at bounding box center [293, 175] width 8 height 9
click at [319, 183] on input "**********" at bounding box center [359, 178] width 142 height 23
click at [347, 176] on input "**********" at bounding box center [359, 178] width 142 height 23
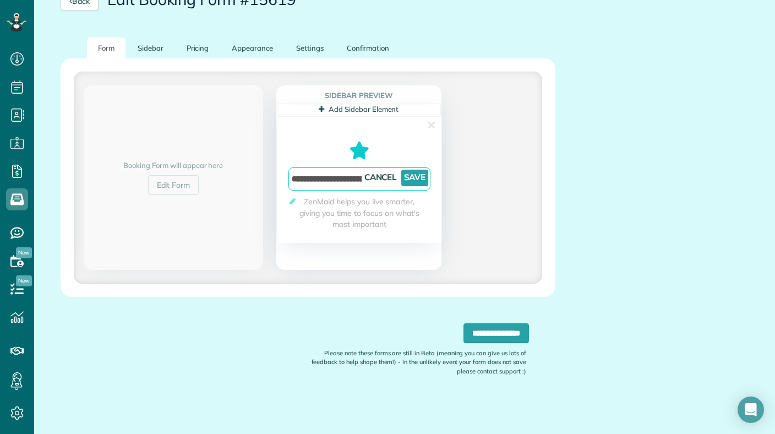
click at [348, 178] on input "**********" at bounding box center [359, 178] width 142 height 23
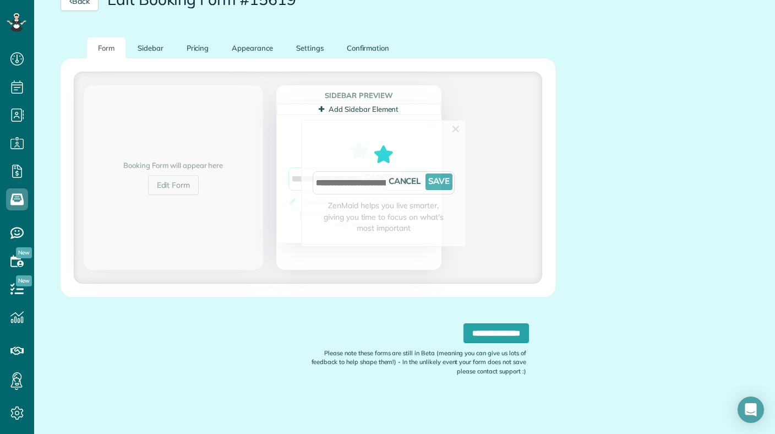
drag, startPoint x: 332, startPoint y: 177, endPoint x: 384, endPoint y: 181, distance: 52.4
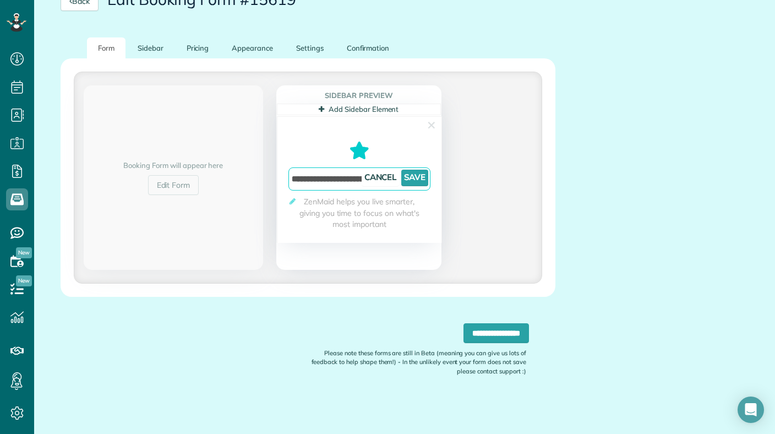
click at [343, 177] on input "**********" at bounding box center [359, 178] width 142 height 23
type input "**********"
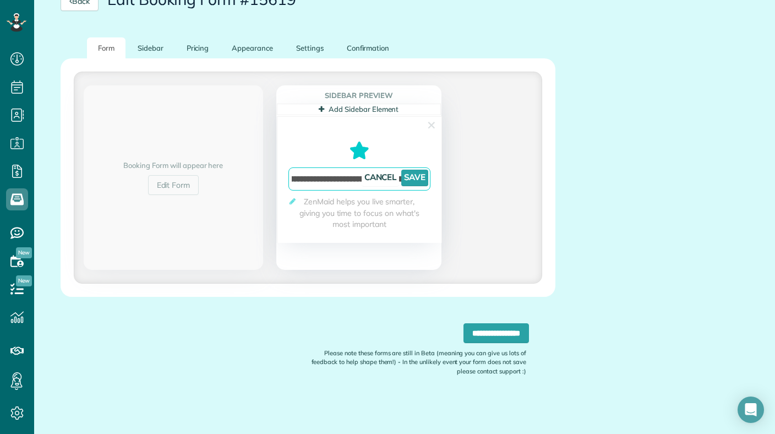
scroll to position [0, 48]
click at [383, 178] on link "Cancel" at bounding box center [380, 177] width 37 height 17
click at [348, 181] on span "Saves you time" at bounding box center [359, 175] width 96 height 14
click at [429, 123] on link "✕" at bounding box center [431, 125] width 10 height 17
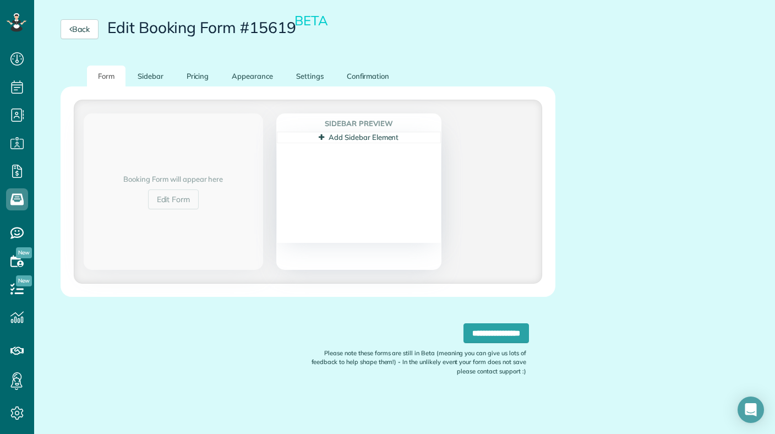
click at [359, 125] on h4 "Sidebar Preview" at bounding box center [359, 123] width 164 height 19
click at [304, 122] on h4 "Sidebar Preview" at bounding box center [359, 123] width 164 height 19
click at [504, 330] on input "**********" at bounding box center [495, 333] width 65 height 20
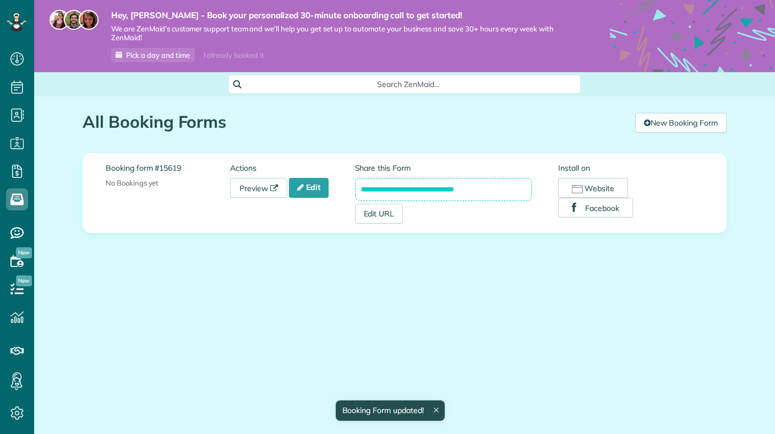
scroll to position [5, 5]
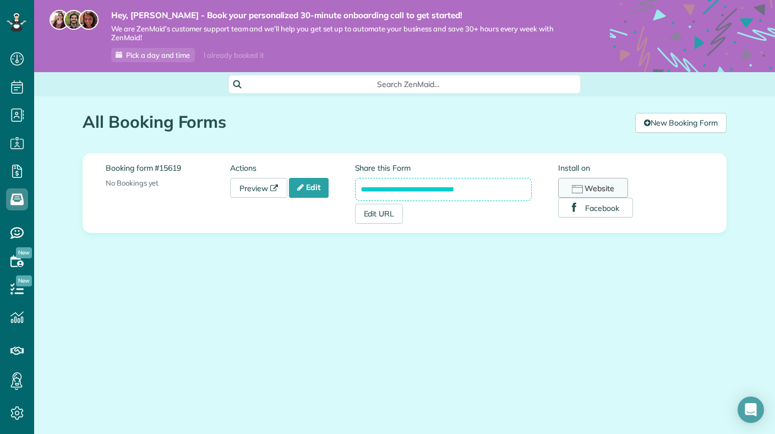
click at [591, 188] on button "Website" at bounding box center [593, 188] width 70 height 20
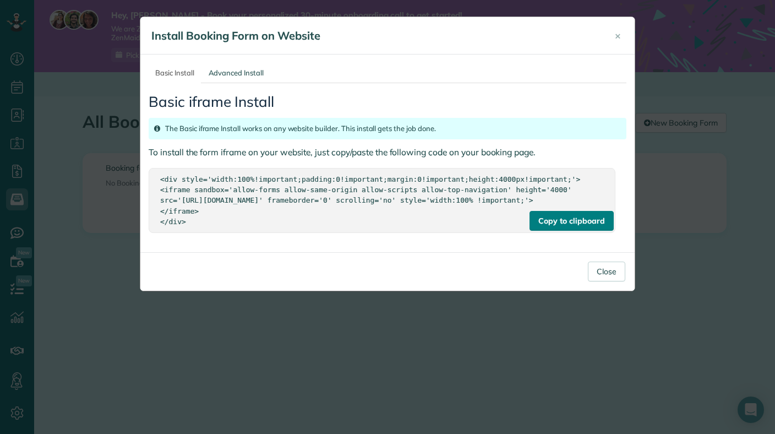
click at [549, 226] on div "Copy to clipboard" at bounding box center [571, 221] width 84 height 20
